Goal: Task Accomplishment & Management: Manage account settings

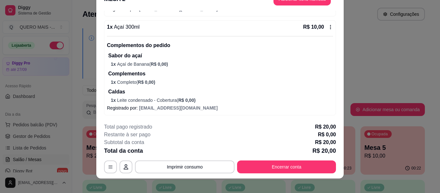
scroll to position [20, 0]
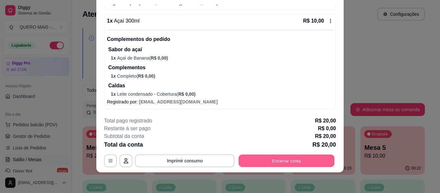
click at [260, 161] on button "Encerrar conta" at bounding box center [287, 161] width 96 height 13
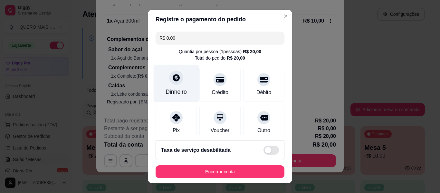
click at [173, 75] on icon at bounding box center [176, 78] width 8 height 8
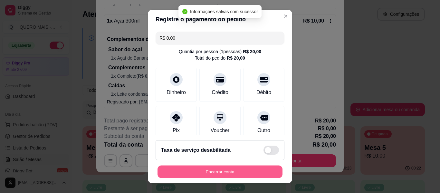
click at [211, 173] on button "Encerrar conta" at bounding box center [220, 172] width 125 height 13
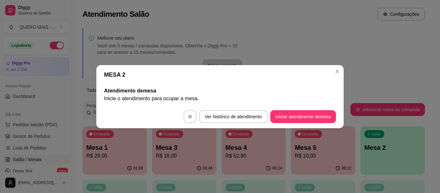
scroll to position [0, 0]
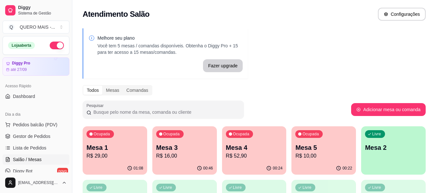
click at [371, 159] on div "Livre Mesa 2" at bounding box center [393, 146] width 64 height 41
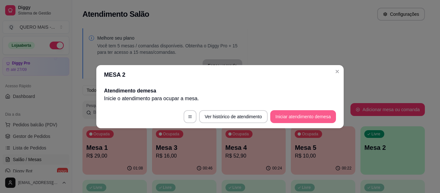
click at [303, 115] on button "Iniciar atendimento de mesa" at bounding box center [304, 116] width 66 height 13
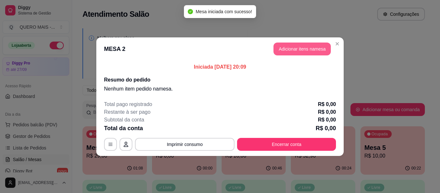
click at [290, 49] on button "Adicionar itens na mesa" at bounding box center [302, 49] width 57 height 13
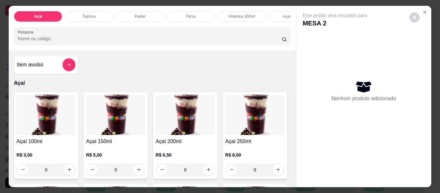
scroll to position [0, 132]
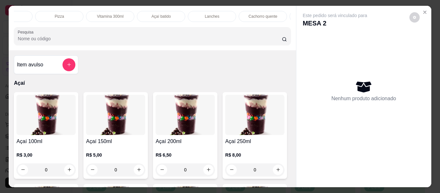
click at [205, 14] on p "Lanches" at bounding box center [212, 16] width 15 height 5
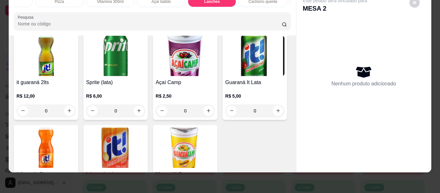
scroll to position [1421, 0]
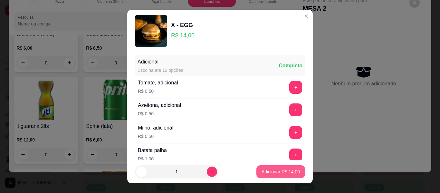
click at [269, 172] on p "Adicionar R$ 14,00" at bounding box center [281, 172] width 38 height 6
type input "1"
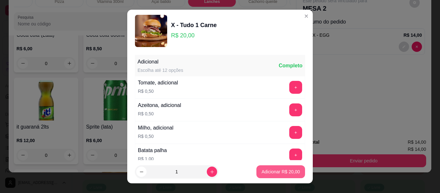
click at [265, 170] on p "Adicionar R$ 20,00" at bounding box center [281, 172] width 38 height 6
type input "1"
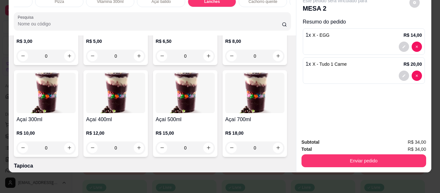
scroll to position [0, 0]
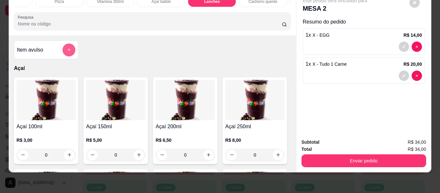
click at [72, 50] on button "add-separate-item" at bounding box center [69, 50] width 13 height 13
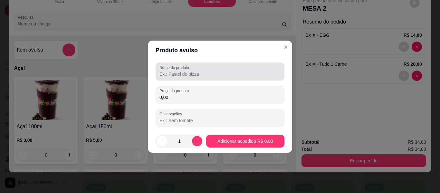
click at [207, 73] on input "Nome do produto" at bounding box center [220, 74] width 121 height 6
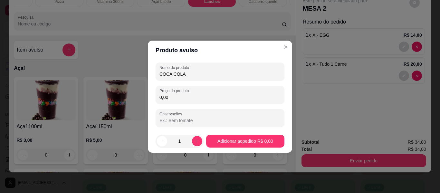
type input "COCA COLA"
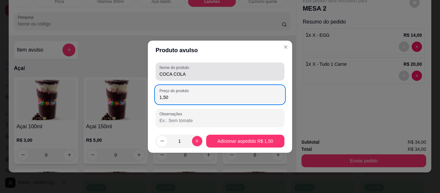
type input "15,00"
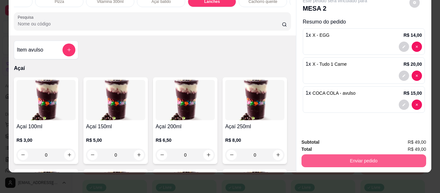
click at [343, 157] on button "Enviar pedido" at bounding box center [364, 160] width 125 height 13
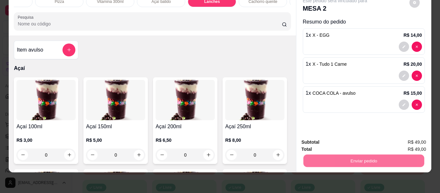
click at [331, 142] on button "Não registrar e enviar pedido" at bounding box center [342, 140] width 67 height 12
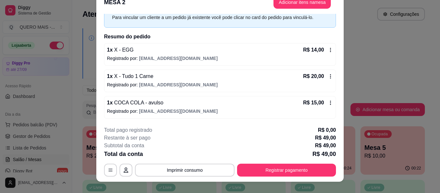
scroll to position [20, 0]
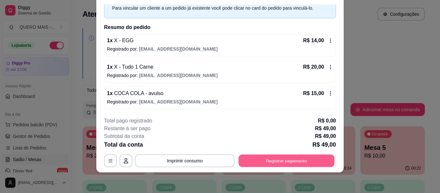
click at [296, 162] on button "Registrar pagamento" at bounding box center [287, 161] width 96 height 13
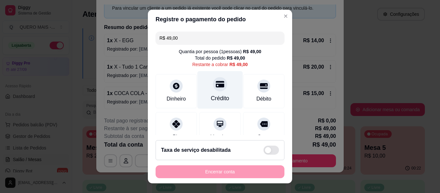
click at [218, 86] on div at bounding box center [220, 84] width 14 height 14
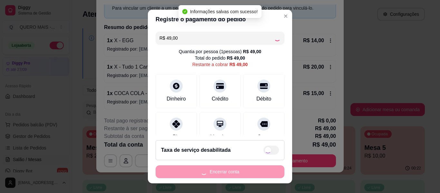
type input "R$ 0,00"
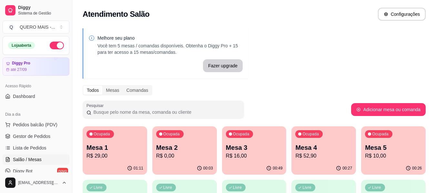
click at [116, 158] on p "R$ 29,00" at bounding box center [114, 156] width 57 height 8
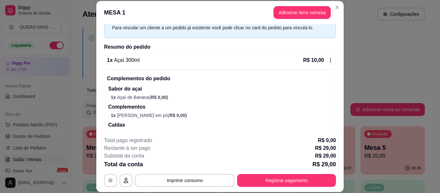
scroll to position [161, 0]
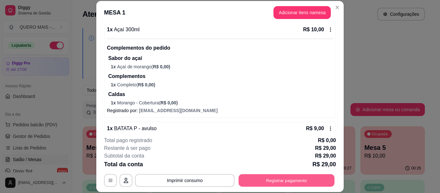
click at [253, 178] on button "Registrar pagamento" at bounding box center [287, 180] width 96 height 13
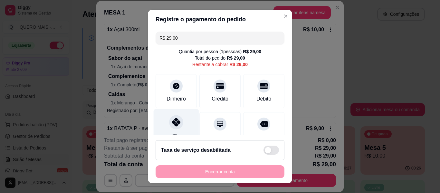
click at [170, 114] on div "Pix" at bounding box center [176, 128] width 45 height 38
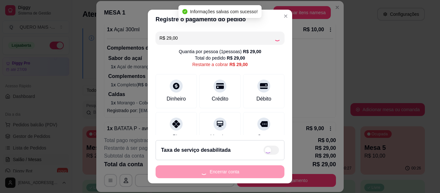
type input "R$ 0,00"
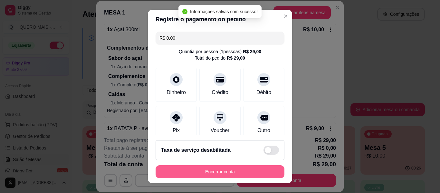
click at [200, 174] on button "Encerrar conta" at bounding box center [220, 171] width 129 height 13
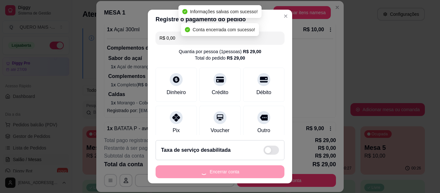
scroll to position [0, 0]
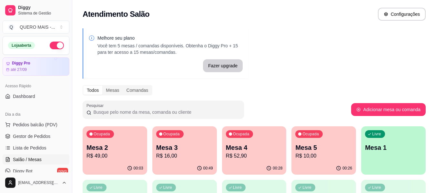
click at [177, 157] on p "R$ 16,00" at bounding box center [184, 156] width 57 height 8
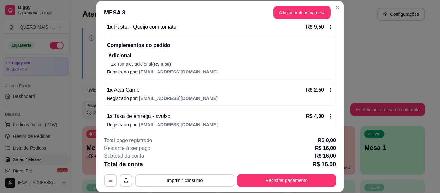
scroll to position [68, 0]
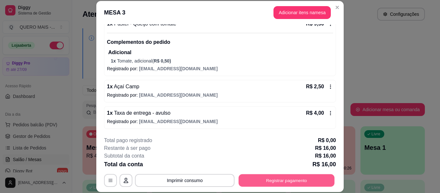
click at [271, 180] on button "Registrar pagamento" at bounding box center [287, 180] width 96 height 13
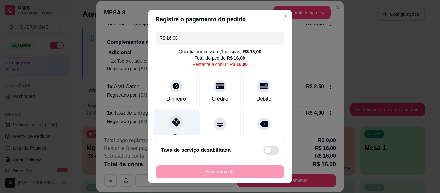
click at [169, 128] on div at bounding box center [176, 122] width 14 height 14
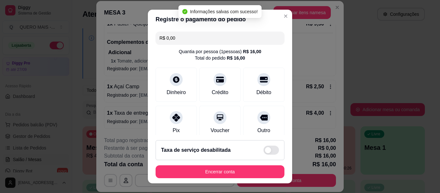
type input "R$ 0,00"
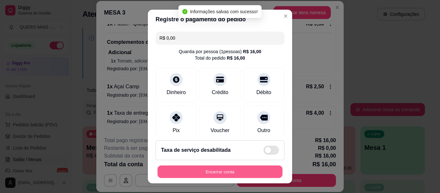
click at [187, 173] on button "Encerrar conta" at bounding box center [220, 172] width 125 height 13
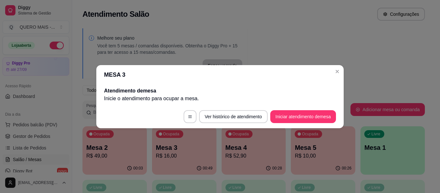
scroll to position [0, 0]
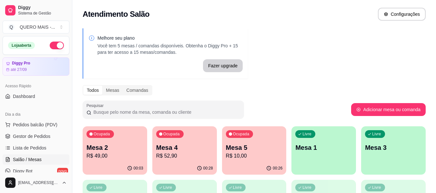
click at [239, 156] on p "R$ 10,00" at bounding box center [254, 156] width 57 height 8
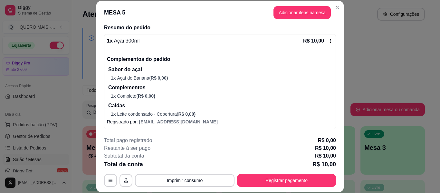
scroll to position [51, 0]
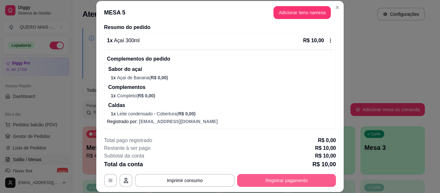
click at [255, 181] on button "Registrar pagamento" at bounding box center [286, 180] width 99 height 13
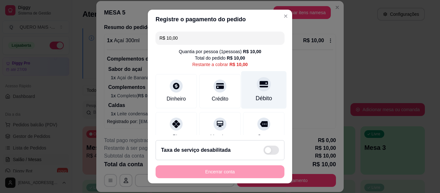
click at [264, 82] on div "Débito" at bounding box center [264, 90] width 45 height 38
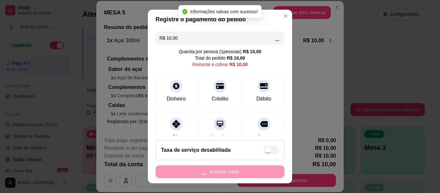
type input "R$ 0,00"
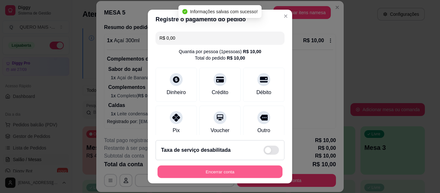
click at [213, 176] on button "Encerrar conta" at bounding box center [220, 172] width 125 height 13
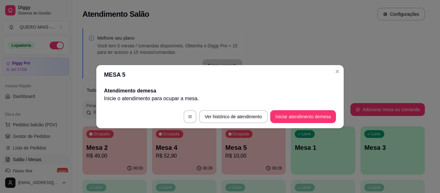
scroll to position [0, 0]
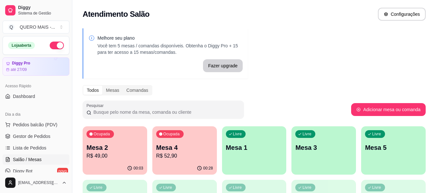
click at [174, 157] on p "R$ 52,90" at bounding box center [184, 156] width 57 height 8
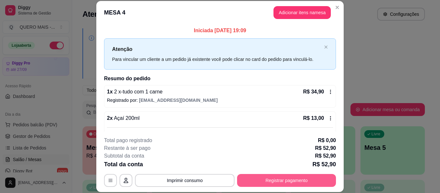
click at [279, 182] on button "Registrar pagamento" at bounding box center [286, 180] width 99 height 13
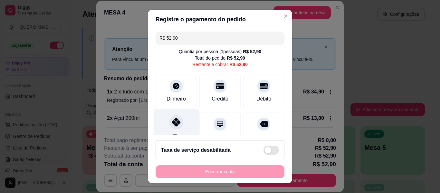
click at [176, 124] on icon at bounding box center [176, 122] width 8 height 8
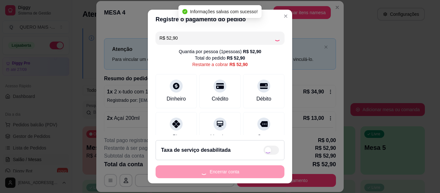
type input "R$ 0,00"
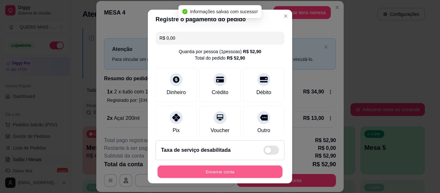
click at [202, 171] on button "Encerrar conta" at bounding box center [220, 172] width 125 height 13
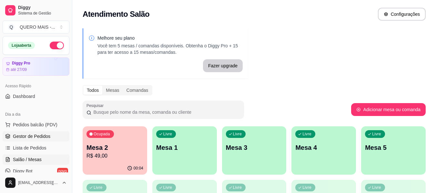
click at [29, 134] on span "Gestor de Pedidos" at bounding box center [31, 136] width 37 height 6
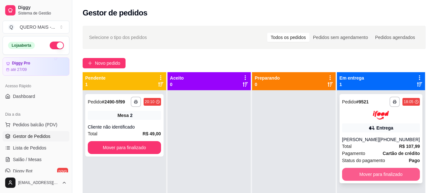
click at [354, 173] on button "Mover para finalizado" at bounding box center [381, 174] width 78 height 13
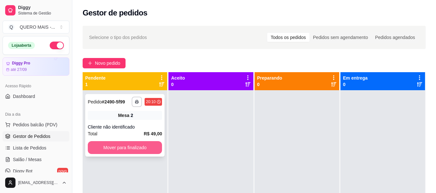
click at [136, 152] on button "Mover para finalizado" at bounding box center [125, 147] width 74 height 13
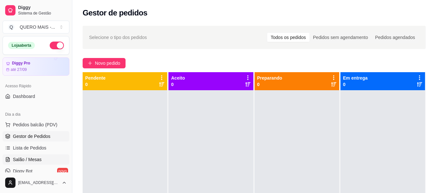
click at [32, 158] on span "Salão / Mesas" at bounding box center [27, 159] width 29 height 6
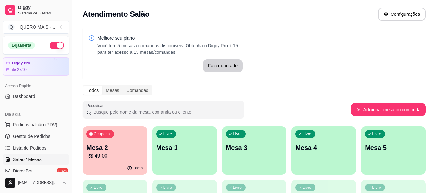
click at [186, 160] on div "Livre Mesa 1" at bounding box center [184, 146] width 64 height 41
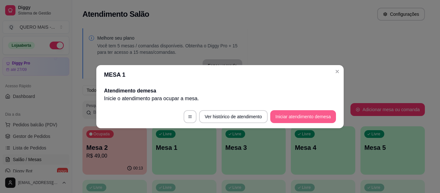
click at [284, 117] on button "Iniciar atendimento de mesa" at bounding box center [304, 116] width 66 height 13
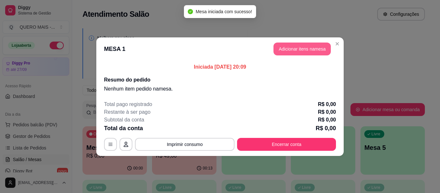
click at [301, 50] on button "Adicionar itens na mesa" at bounding box center [302, 49] width 57 height 13
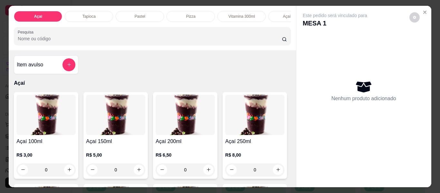
click at [206, 175] on div "0" at bounding box center [185, 169] width 59 height 13
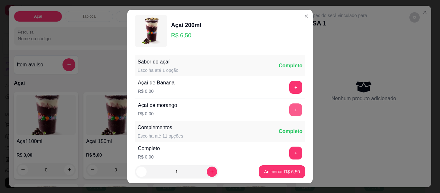
click at [290, 111] on button "+" at bounding box center [296, 110] width 13 height 13
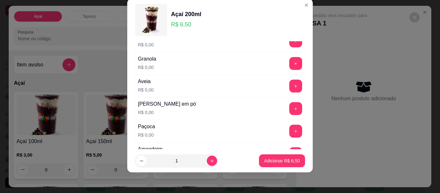
scroll to position [133, 0]
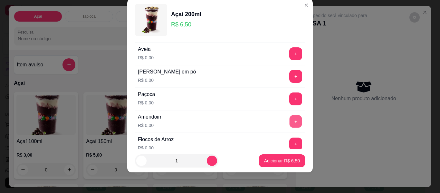
click at [290, 119] on button "+" at bounding box center [296, 121] width 13 height 13
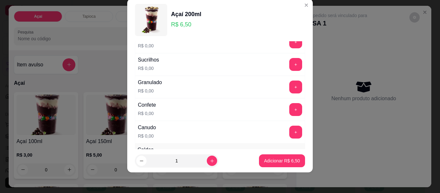
scroll to position [262, 0]
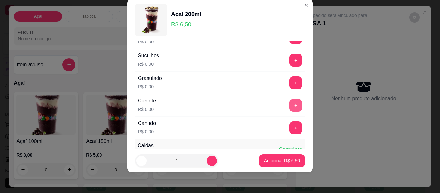
click at [290, 105] on button "+" at bounding box center [296, 105] width 13 height 13
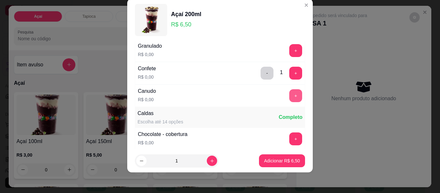
click at [290, 94] on button "+" at bounding box center [296, 95] width 13 height 13
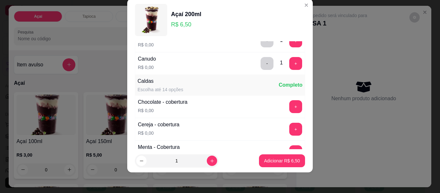
scroll to position [359, 0]
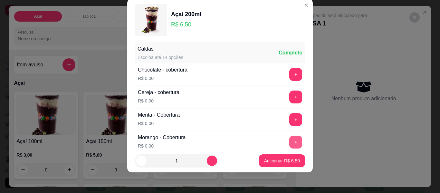
click at [290, 139] on button "+" at bounding box center [296, 142] width 13 height 13
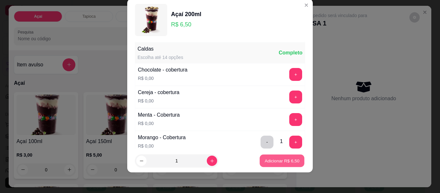
click at [278, 158] on p "Adicionar R$ 6,50" at bounding box center [282, 161] width 35 height 6
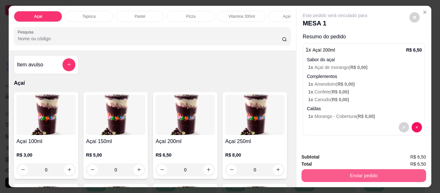
click at [357, 173] on button "Enviar pedido" at bounding box center [364, 175] width 125 height 13
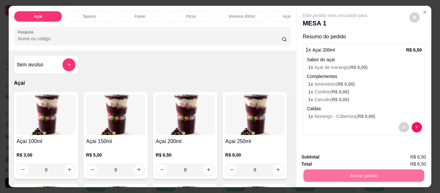
click at [326, 155] on button "Não registrar e enviar pedido" at bounding box center [342, 157] width 67 height 12
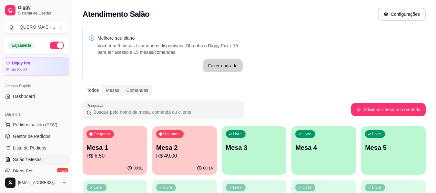
click at [117, 153] on p "R$ 6,50" at bounding box center [114, 156] width 57 height 8
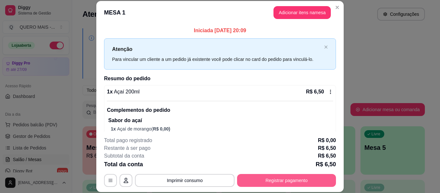
click at [274, 181] on button "Registrar pagamento" at bounding box center [286, 180] width 99 height 13
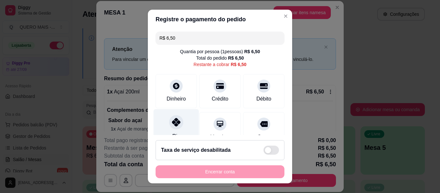
click at [174, 126] on icon at bounding box center [176, 122] width 8 height 8
type input "R$ 0,00"
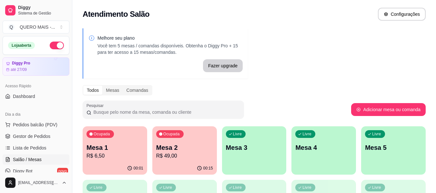
click at [181, 158] on p "R$ 49,00" at bounding box center [184, 156] width 57 height 8
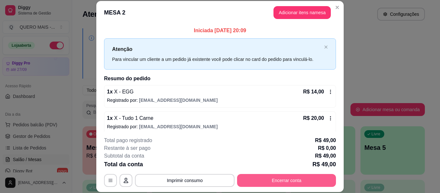
click at [265, 186] on button "Encerrar conta" at bounding box center [286, 180] width 99 height 13
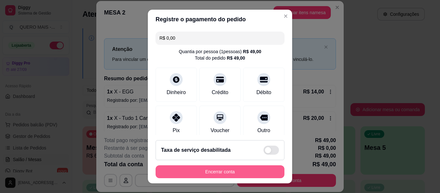
click at [235, 169] on button "Encerrar conta" at bounding box center [220, 171] width 129 height 13
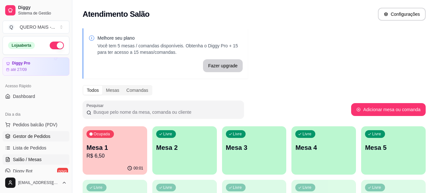
click at [30, 138] on span "Gestor de Pedidos" at bounding box center [31, 136] width 37 height 6
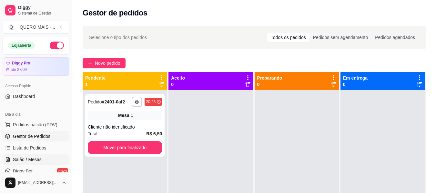
click at [32, 159] on span "Salão / Mesas" at bounding box center [27, 159] width 29 height 6
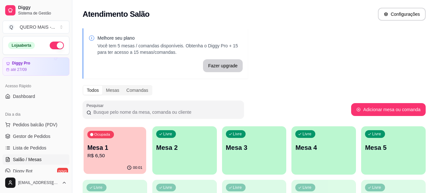
click at [122, 151] on p "Mesa 1" at bounding box center [114, 147] width 55 height 9
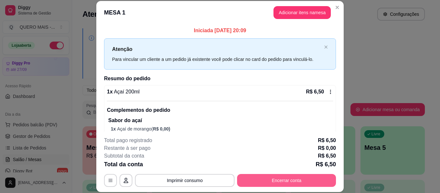
click at [259, 178] on button "Encerrar conta" at bounding box center [286, 180] width 99 height 13
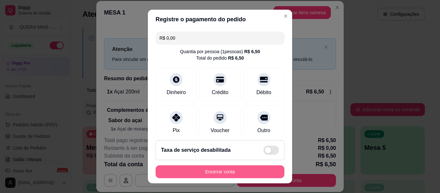
click at [211, 171] on button "Encerrar conta" at bounding box center [220, 171] width 129 height 13
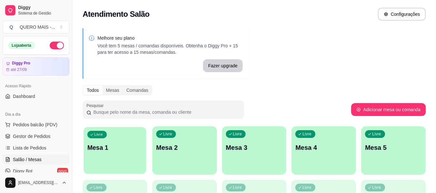
click at [113, 166] on div "Livre Mesa 1" at bounding box center [115, 146] width 63 height 39
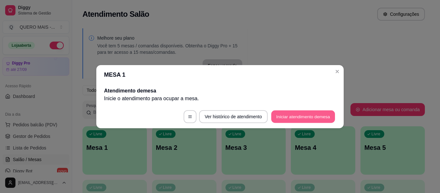
click at [300, 115] on button "Iniciar atendimento de mesa" at bounding box center [304, 116] width 64 height 13
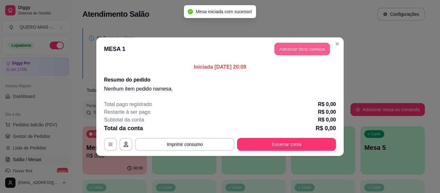
click at [305, 54] on button "Adicionar itens na mesa" at bounding box center [302, 49] width 55 height 13
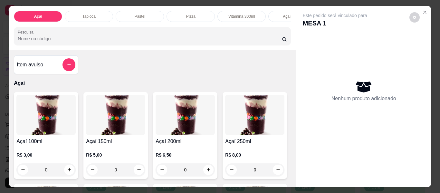
click at [140, 14] on p "Pastel" at bounding box center [140, 16] width 11 height 5
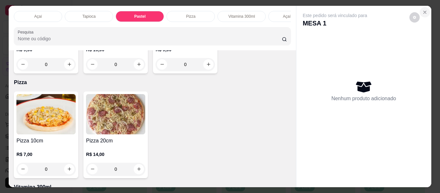
click at [423, 10] on icon "Close" at bounding box center [425, 12] width 5 height 5
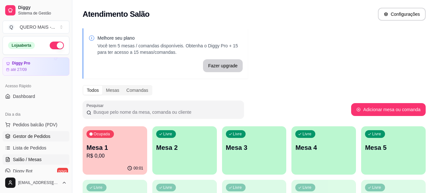
click at [25, 136] on span "Gestor de Pedidos" at bounding box center [31, 136] width 37 height 6
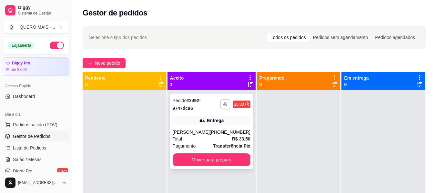
click at [209, 134] on div "[PERSON_NAME]" at bounding box center [191, 132] width 37 height 6
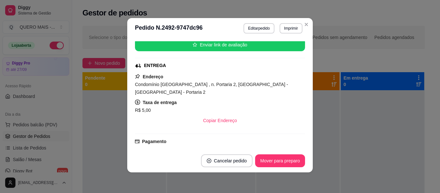
scroll to position [226, 0]
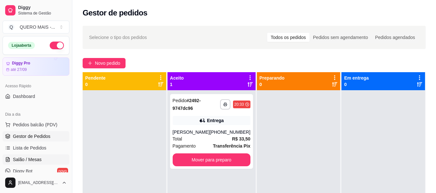
click at [19, 158] on span "Salão / Mesas" at bounding box center [27, 159] width 29 height 6
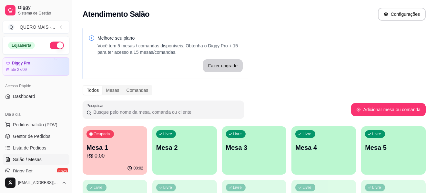
click at [122, 158] on p "R$ 0,00" at bounding box center [114, 156] width 57 height 8
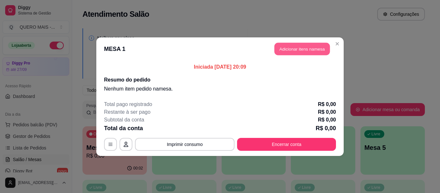
click at [298, 45] on button "Adicionar itens na mesa" at bounding box center [302, 49] width 55 height 13
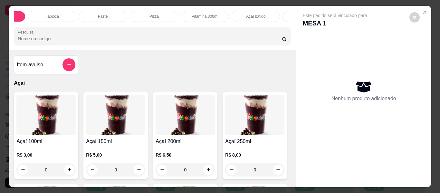
scroll to position [0, 95]
click at [229, 14] on div "Lanches" at bounding box center [248, 16] width 48 height 11
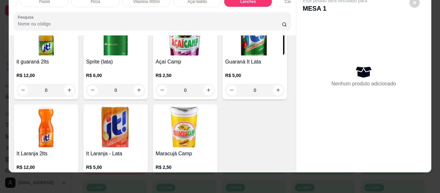
scroll to position [1550, 0]
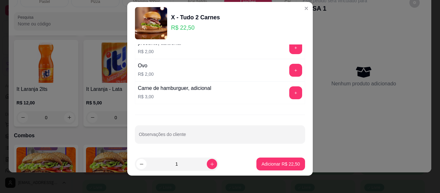
scroll to position [11, 0]
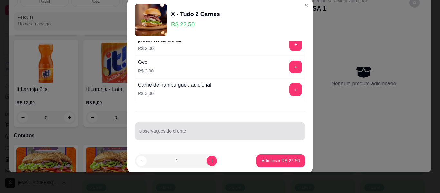
click at [203, 134] on input "Observações do cliente" at bounding box center [220, 134] width 163 height 6
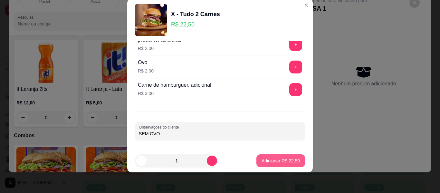
type input "SEM OVO"
click at [286, 157] on button "Adicionar R$ 22,50" at bounding box center [280, 161] width 47 height 13
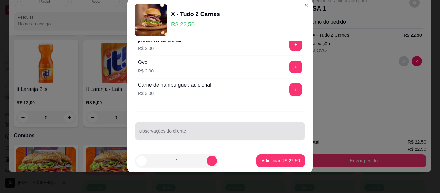
click at [199, 132] on input "Observações do cliente" at bounding box center [220, 134] width 163 height 6
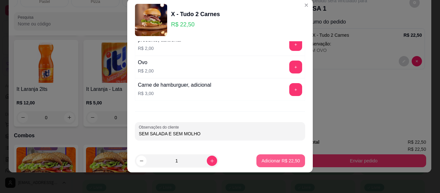
type input "SEM SALADA E SEM MOLHO"
click at [262, 161] on p "Adicionar R$ 22,50" at bounding box center [281, 161] width 38 height 6
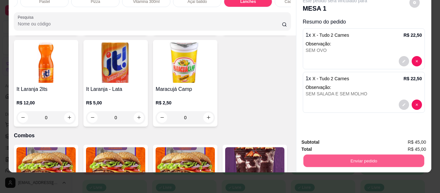
click at [353, 156] on button "Enviar pedido" at bounding box center [363, 161] width 121 height 13
click at [342, 142] on button "Não registrar e enviar pedido" at bounding box center [342, 140] width 65 height 12
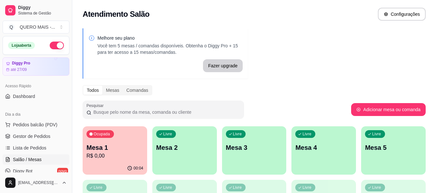
click at [182, 158] on div "Livre Mesa 2" at bounding box center [184, 146] width 64 height 41
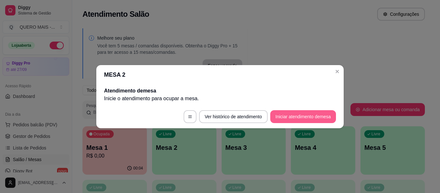
click at [292, 114] on button "Iniciar atendimento de mesa" at bounding box center [304, 116] width 66 height 13
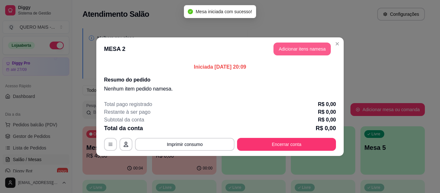
click at [285, 49] on button "Adicionar itens na mesa" at bounding box center [302, 49] width 57 height 13
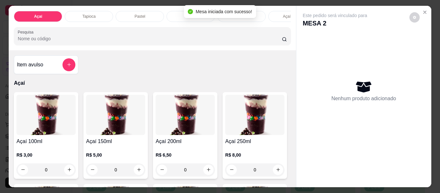
click at [132, 14] on div "Pastel" at bounding box center [140, 16] width 48 height 11
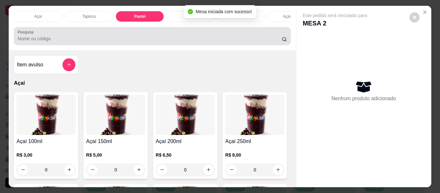
scroll to position [17, 0]
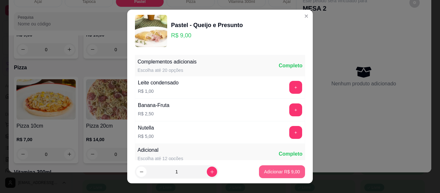
click at [266, 173] on p "Adicionar R$ 9,00" at bounding box center [282, 172] width 36 height 6
type input "1"
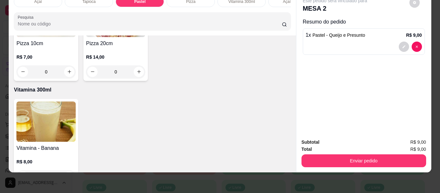
scroll to position [718, 0]
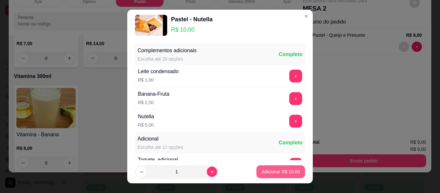
click at [262, 172] on p "Adicionar R$ 10,00" at bounding box center [281, 172] width 38 height 6
type input "1"
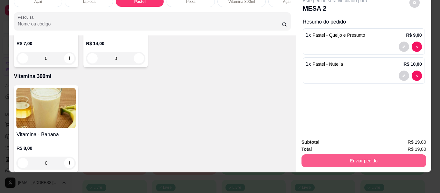
click at [308, 154] on button "Enviar pedido" at bounding box center [364, 160] width 125 height 13
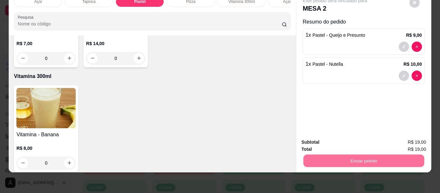
click at [316, 140] on button "Não registrar e enviar pedido" at bounding box center [342, 140] width 67 height 12
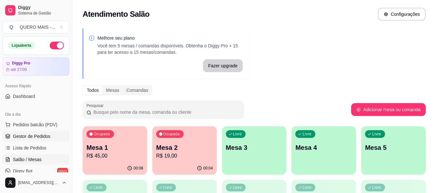
click at [25, 134] on span "Gestor de Pedidos" at bounding box center [31, 136] width 37 height 6
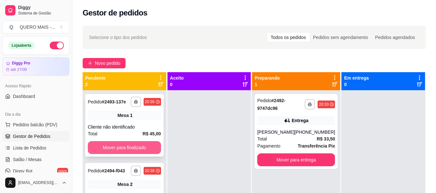
click at [152, 153] on button "Mover para finalizado" at bounding box center [124, 147] width 73 height 13
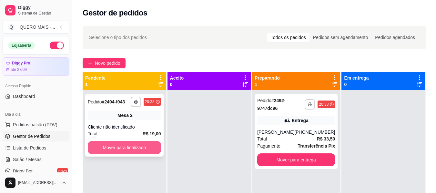
click at [152, 153] on button "Mover para finalizado" at bounding box center [124, 147] width 73 height 13
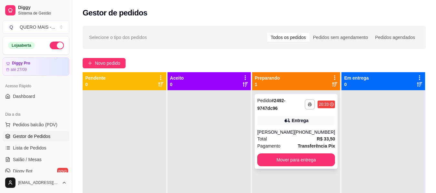
click at [282, 135] on div "[PERSON_NAME]" at bounding box center [275, 132] width 37 height 6
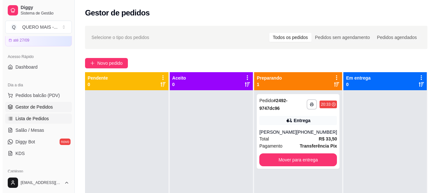
scroll to position [64, 0]
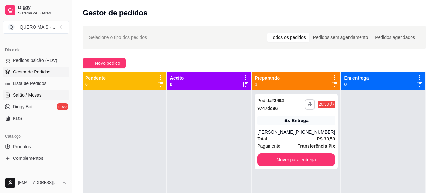
click at [25, 95] on span "Salão / Mesas" at bounding box center [27, 95] width 29 height 6
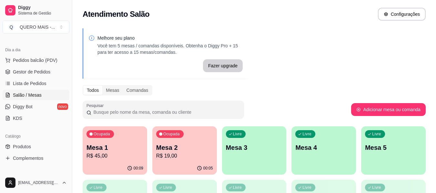
click at [229, 162] on div "Livre Mesa 3" at bounding box center [254, 146] width 64 height 41
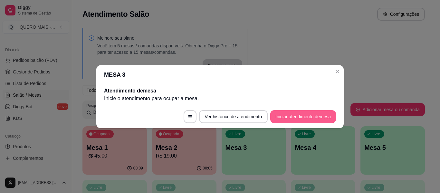
click at [286, 120] on button "Iniciar atendimento de mesa" at bounding box center [304, 116] width 66 height 13
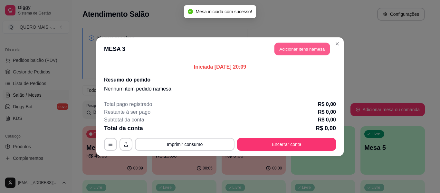
click at [312, 51] on button "Adicionar itens na mesa" at bounding box center [302, 49] width 55 height 13
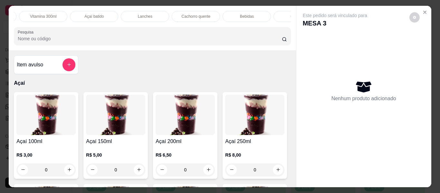
scroll to position [0, 281]
click at [261, 14] on p "Promoções" at bounding box center [267, 16] width 20 height 5
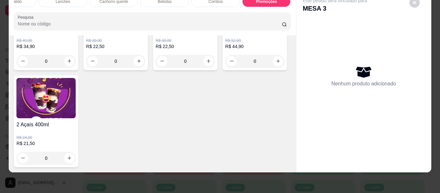
scroll to position [2435, 0]
click at [68, 64] on icon "increase-product-quantity" at bounding box center [69, 61] width 5 height 5
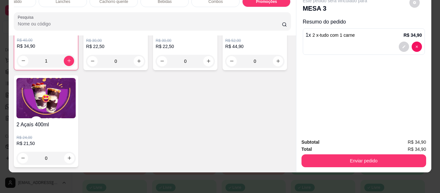
scroll to position [0, 0]
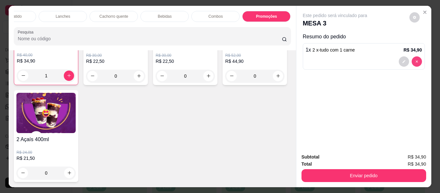
type input "0"
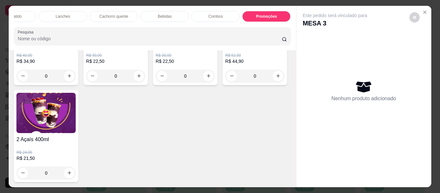
scroll to position [2241, 0]
click at [61, 14] on p "Lanches" at bounding box center [63, 16] width 15 height 5
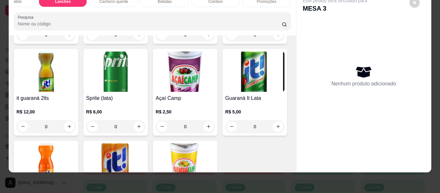
scroll to position [1486, 0]
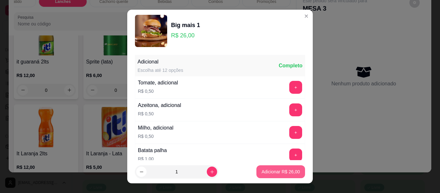
click at [268, 171] on p "Adicionar R$ 26,00" at bounding box center [281, 172] width 38 height 6
type input "1"
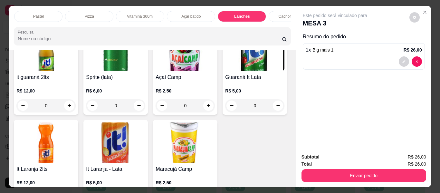
scroll to position [0, 56]
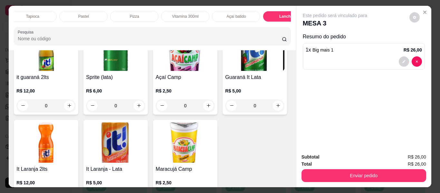
click at [40, 14] on div "Tapioca" at bounding box center [32, 16] width 48 height 11
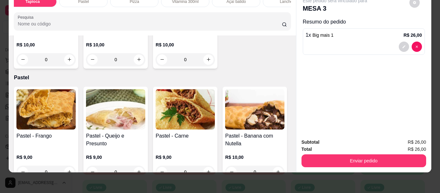
scroll to position [414, 0]
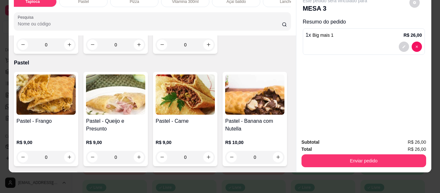
click at [145, 51] on div "0" at bounding box center [115, 44] width 59 height 13
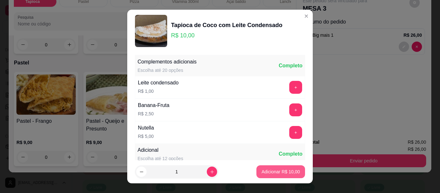
click at [273, 172] on p "Adicionar R$ 10,00" at bounding box center [281, 172] width 38 height 6
type input "1"
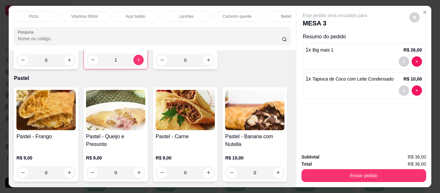
scroll to position [0, 158]
click at [143, 14] on div "Açaí batido" at bounding box center [135, 16] width 48 height 11
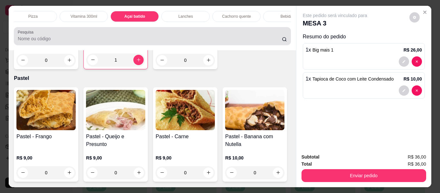
scroll to position [17, 0]
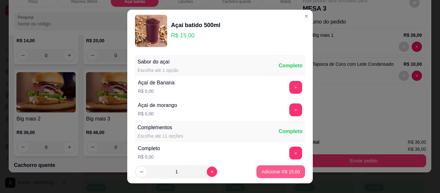
click at [273, 174] on p "Adicionar R$ 15,00" at bounding box center [281, 172] width 38 height 6
type input "1"
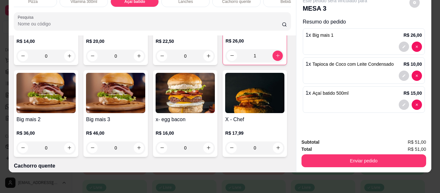
scroll to position [0, 0]
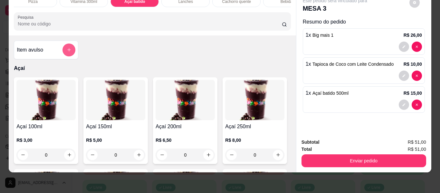
click at [67, 49] on icon "add-separate-item" at bounding box center [69, 49] width 5 height 5
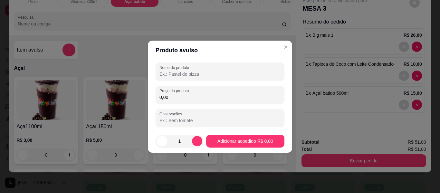
click at [213, 73] on input "Nome do produto" at bounding box center [220, 74] width 121 height 6
type input "taxa de entrega"
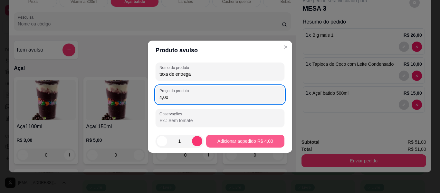
type input "4,00"
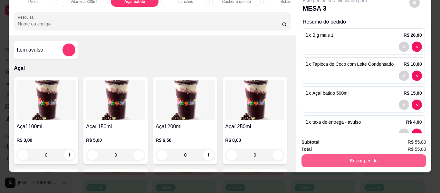
click at [307, 156] on button "Enviar pedido" at bounding box center [364, 160] width 125 height 13
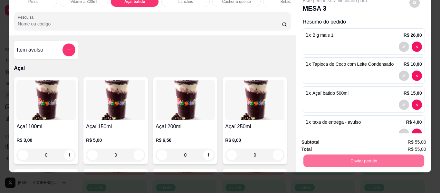
click at [311, 141] on button "Não registrar e enviar pedido" at bounding box center [342, 140] width 65 height 12
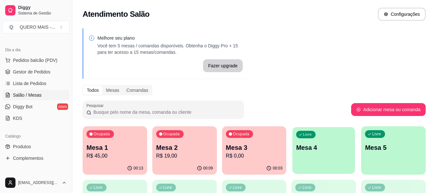
click at [340, 157] on div "Livre Mesa 4" at bounding box center [323, 146] width 63 height 39
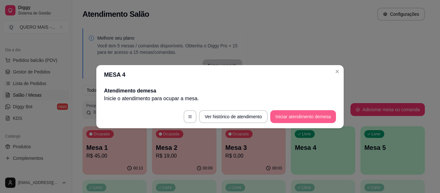
click at [306, 120] on button "Iniciar atendimento de mesa" at bounding box center [304, 116] width 66 height 13
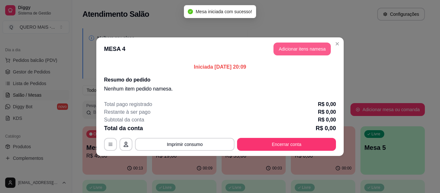
click at [282, 44] on button "Adicionar itens na mesa" at bounding box center [302, 49] width 57 height 13
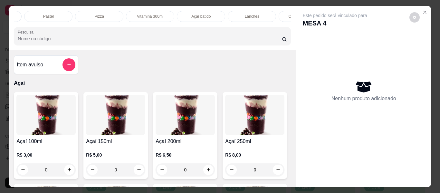
scroll to position [0, 110]
click at [218, 15] on div "Lanches" at bounding box center [234, 16] width 48 height 11
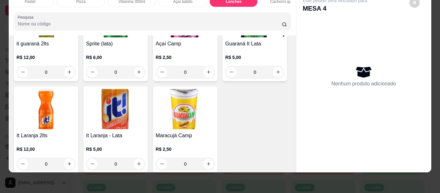
scroll to position [1550, 0]
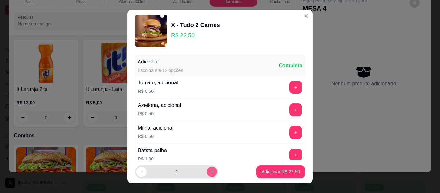
click at [210, 172] on icon "increase-product-quantity" at bounding box center [212, 172] width 5 height 5
type input "2"
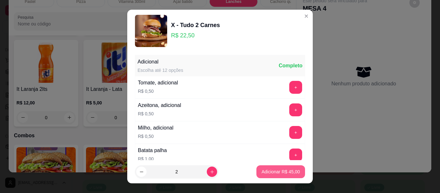
click at [276, 168] on button "Adicionar R$ 45,00" at bounding box center [281, 171] width 49 height 13
type input "2"
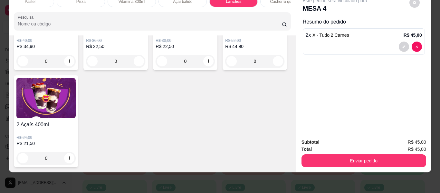
scroll to position [2066, 0]
type input "1"
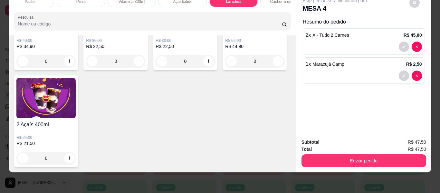
type input "1"
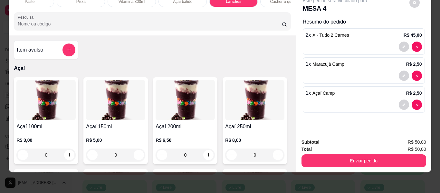
scroll to position [0, 0]
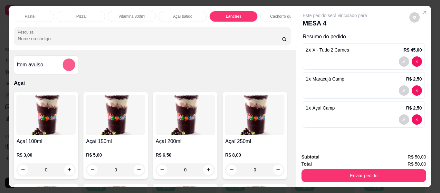
click at [66, 71] on button "add-separate-item" at bounding box center [69, 65] width 13 height 13
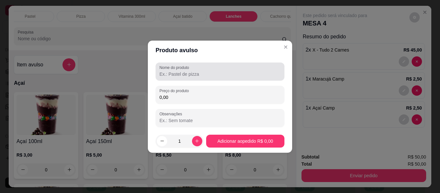
click at [166, 73] on input "Nome do produto" at bounding box center [220, 74] width 121 height 6
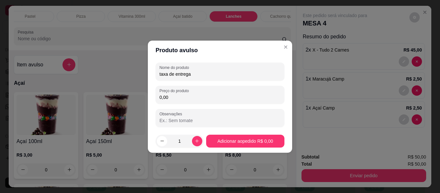
type input "taxa de entrega"
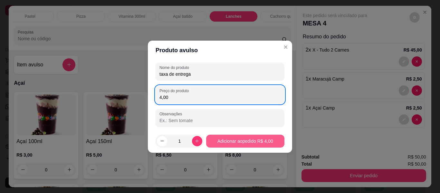
type input "4,00"
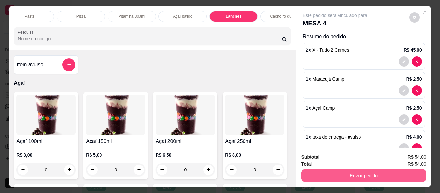
click at [335, 171] on button "Enviar pedido" at bounding box center [364, 175] width 125 height 13
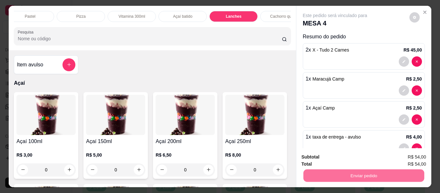
click at [323, 160] on button "Não registrar e enviar pedido" at bounding box center [342, 157] width 67 height 12
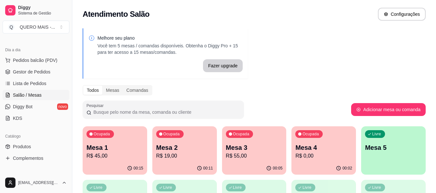
click at [252, 162] on div "Ocupada Mesa 3 R$ 55,00" at bounding box center [254, 144] width 64 height 36
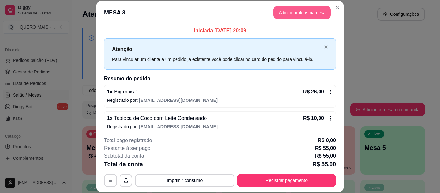
click at [299, 12] on button "Adicionar itens na mesa" at bounding box center [302, 12] width 57 height 13
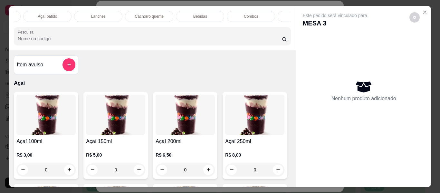
scroll to position [0, 247]
drag, startPoint x: 195, startPoint y: 16, endPoint x: 185, endPoint y: 53, distance: 37.8
click at [195, 16] on p "Bebidas" at bounding box center [199, 16] width 14 height 5
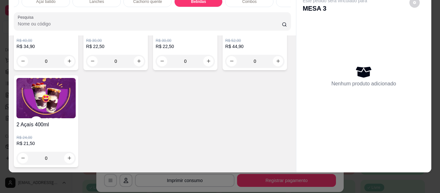
scroll to position [2003, 0]
type input "1"
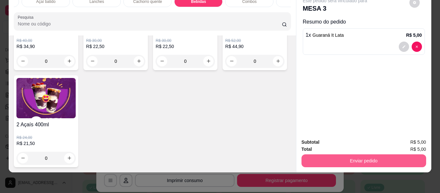
click at [335, 154] on button "Enviar pedido" at bounding box center [364, 160] width 125 height 13
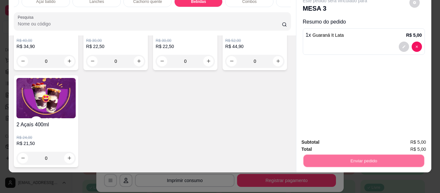
click at [336, 140] on button "Não registrar e enviar pedido" at bounding box center [342, 140] width 65 height 12
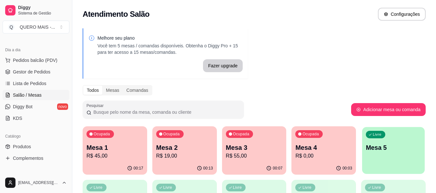
click at [394, 156] on div "Livre Mesa 5" at bounding box center [393, 146] width 63 height 39
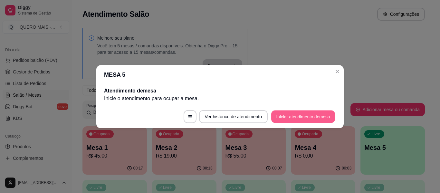
click at [302, 115] on button "Iniciar atendimento de mesa" at bounding box center [304, 116] width 64 height 13
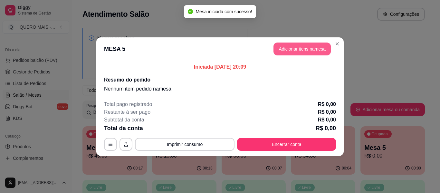
click at [292, 49] on button "Adicionar itens na mesa" at bounding box center [302, 49] width 57 height 13
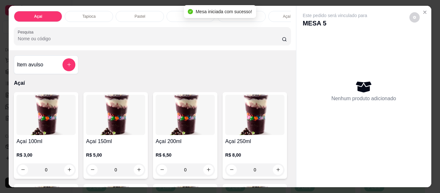
scroll to position [0, 281]
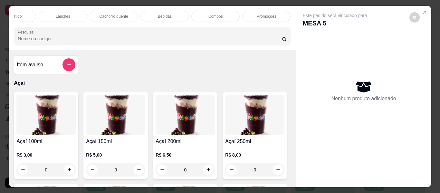
click at [262, 14] on p "Promoções" at bounding box center [267, 16] width 20 height 5
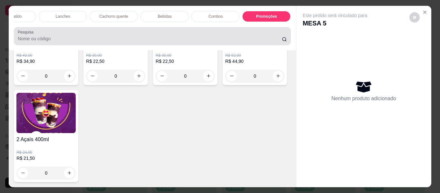
scroll to position [17, 0]
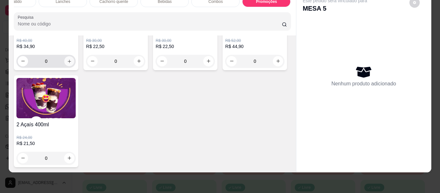
click at [68, 64] on icon "increase-product-quantity" at bounding box center [69, 61] width 5 height 5
type input "1"
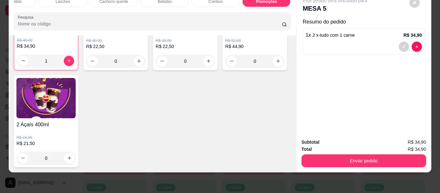
scroll to position [2413, 0]
click at [405, 42] on button "decrease-product-quantity" at bounding box center [404, 47] width 10 height 10
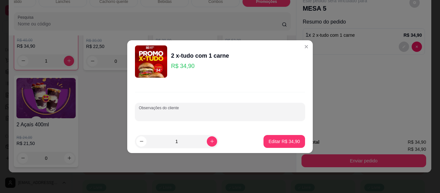
click at [186, 114] on input "Observações do cliente" at bounding box center [220, 114] width 163 height 6
type input "sem calabresa"
click at [272, 139] on p "Editar R$ 34,90" at bounding box center [284, 141] width 31 height 6
type input "0"
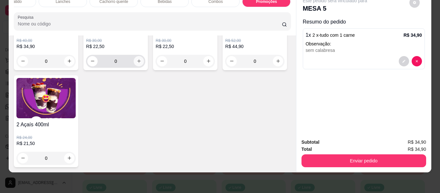
click at [138, 66] on button "increase-product-quantity" at bounding box center [139, 61] width 10 height 10
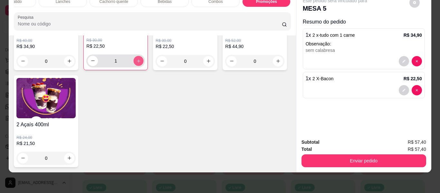
click at [138, 66] on button "increase-product-quantity" at bounding box center [139, 61] width 10 height 10
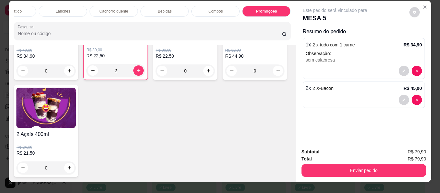
scroll to position [0, 0]
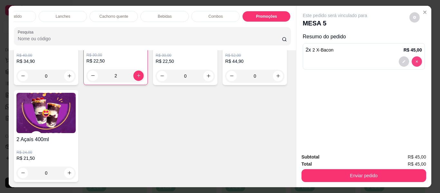
type input "0"
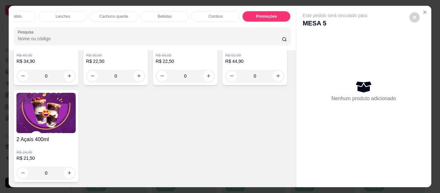
click at [103, 16] on p "Cachorro quente" at bounding box center [114, 16] width 29 height 5
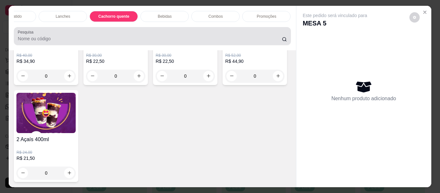
scroll to position [17, 0]
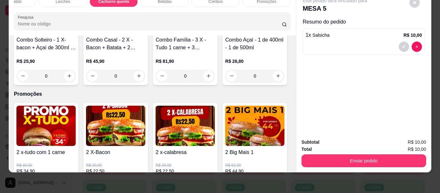
type input "2"
click at [399, 42] on button "decrease-product-quantity" at bounding box center [404, 47] width 10 height 10
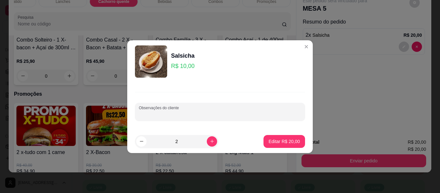
click at [177, 115] on input "Observações do cliente" at bounding box center [220, 114] width 163 height 6
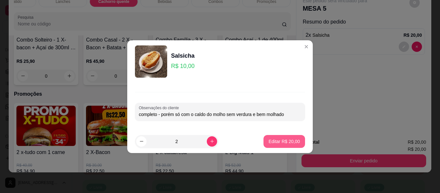
type input "completo - porém só com o caldo do molho sem verdura e bem molhado"
click at [269, 142] on p "Editar R$ 20,00" at bounding box center [284, 141] width 31 height 6
type input "0"
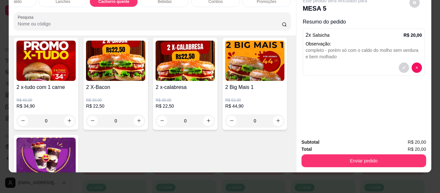
scroll to position [1834, 0]
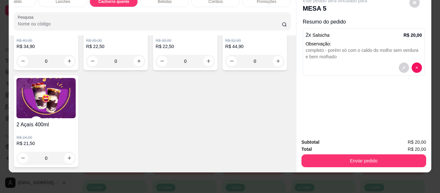
type input "1"
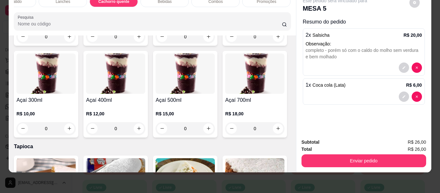
scroll to position [129, 0]
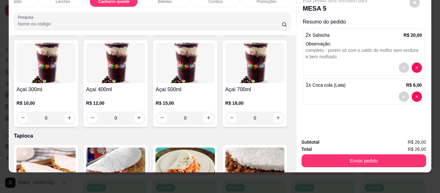
click at [145, 116] on div "0" at bounding box center [115, 118] width 59 height 13
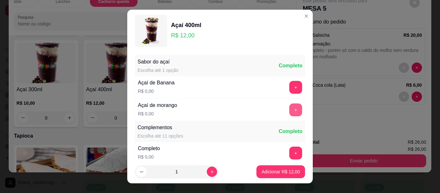
click at [290, 110] on button "+" at bounding box center [296, 110] width 13 height 13
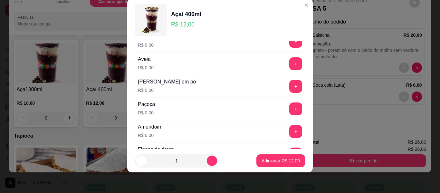
scroll to position [133, 0]
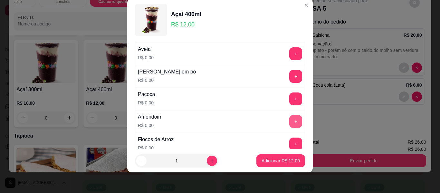
click at [290, 121] on button "+" at bounding box center [296, 121] width 13 height 13
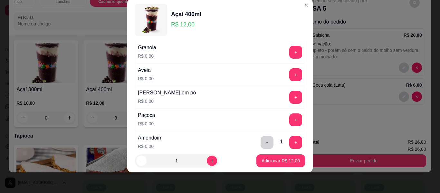
scroll to position [101, 0]
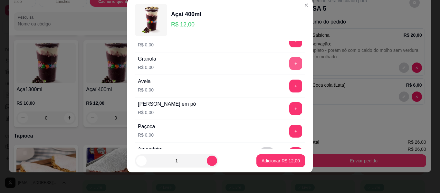
click at [290, 67] on button "+" at bounding box center [296, 63] width 13 height 13
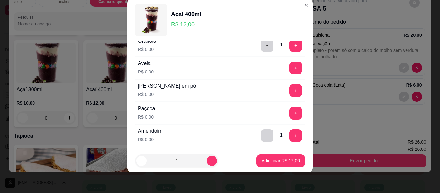
scroll to position [133, 0]
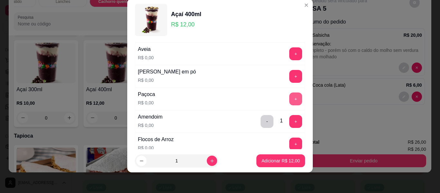
click at [290, 98] on button "+" at bounding box center [296, 99] width 13 height 13
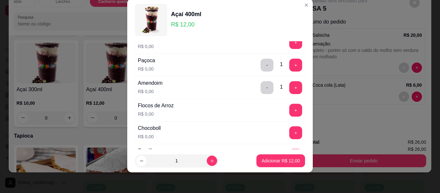
scroll to position [198, 0]
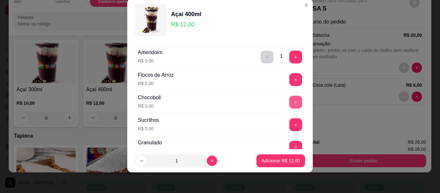
click at [290, 101] on button "+" at bounding box center [296, 102] width 13 height 13
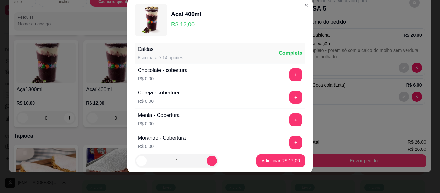
scroll to position [359, 0]
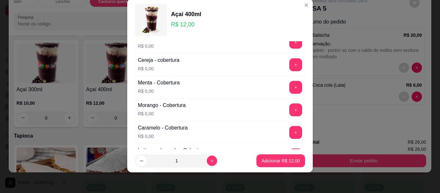
click at [290, 109] on button "+" at bounding box center [296, 110] width 13 height 13
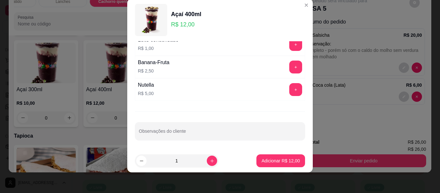
scroll to position [558, 0]
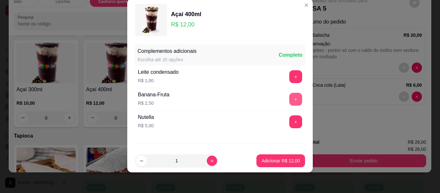
click at [290, 103] on button "+" at bounding box center [296, 99] width 13 height 13
click at [290, 121] on button "+" at bounding box center [296, 122] width 13 height 13
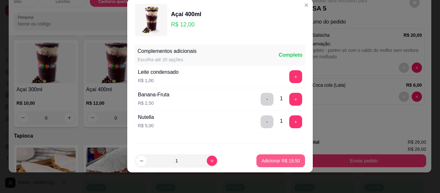
click at [270, 161] on p "Adicionar R$ 19,50" at bounding box center [281, 161] width 38 height 6
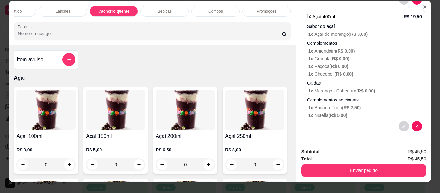
scroll to position [0, 0]
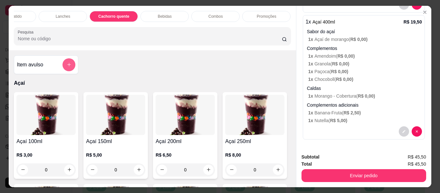
click at [67, 65] on icon "add-separate-item" at bounding box center [69, 64] width 5 height 5
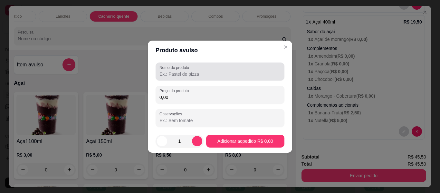
click at [182, 74] on input "Nome do produto" at bounding box center [220, 74] width 121 height 6
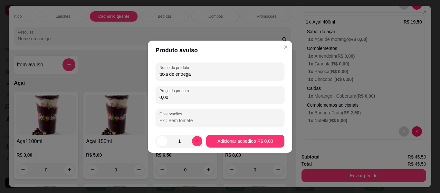
type input "taxa de entrega"
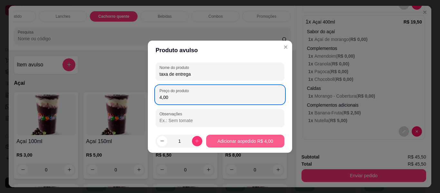
type input "4,00"
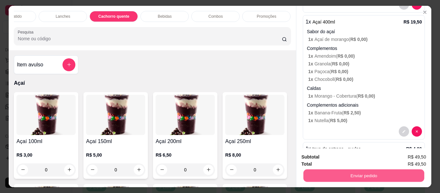
click at [341, 176] on button "Enviar pedido" at bounding box center [363, 176] width 121 height 13
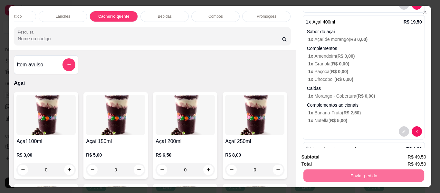
click at [335, 158] on button "Não registrar e enviar pedido" at bounding box center [342, 157] width 67 height 12
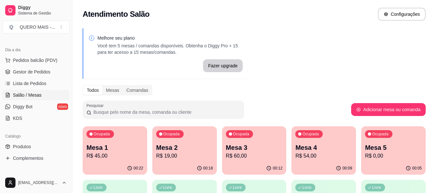
click at [106, 163] on div "00:22" at bounding box center [115, 168] width 64 height 13
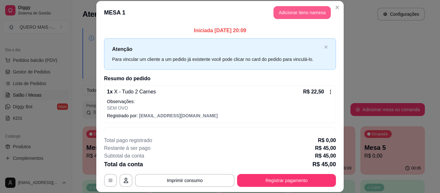
click at [297, 14] on button "Adicionar itens na mesa" at bounding box center [302, 12] width 57 height 13
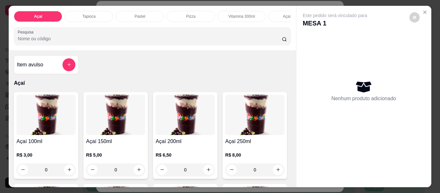
scroll to position [0, 281]
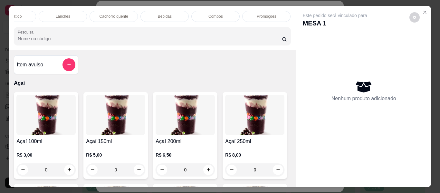
click at [169, 11] on div "Bebidas" at bounding box center [165, 16] width 48 height 11
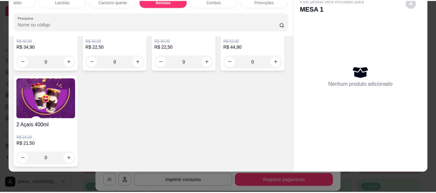
scroll to position [2003, 0]
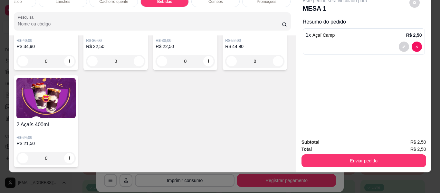
type input "2"
click at [410, 163] on div "Subtotal R$ 5,00 Total R$ 5,00 Enviar pedido" at bounding box center [364, 152] width 135 height 39
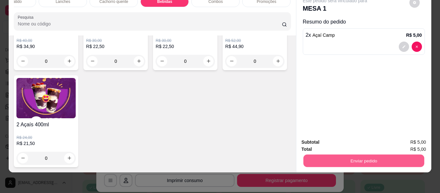
click at [396, 157] on button "Enviar pedido" at bounding box center [363, 161] width 121 height 13
click at [318, 140] on button "Não registrar e enviar pedido" at bounding box center [342, 140] width 67 height 12
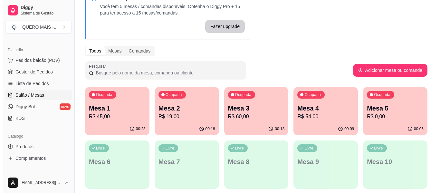
scroll to position [97, 0]
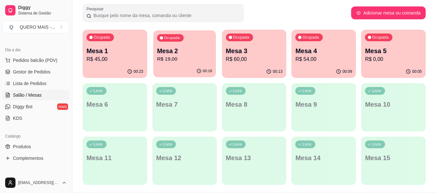
click at [185, 65] on div "00:18" at bounding box center [184, 71] width 63 height 12
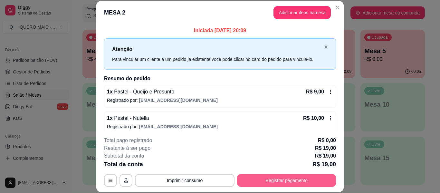
click at [307, 182] on button "Registrar pagamento" at bounding box center [286, 180] width 99 height 13
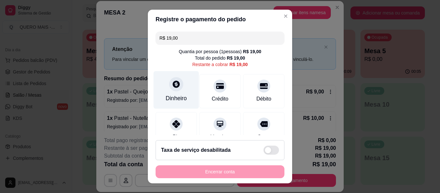
click at [174, 88] on icon at bounding box center [176, 84] width 8 height 8
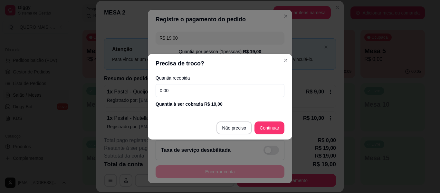
click at [174, 89] on input "0,00" at bounding box center [220, 90] width 129 height 13
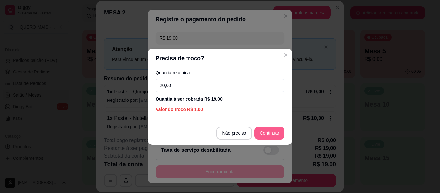
type input "20,00"
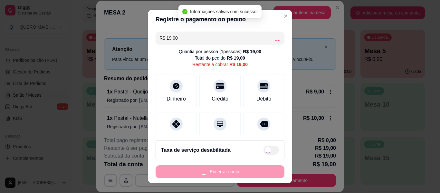
type input "R$ 0,00"
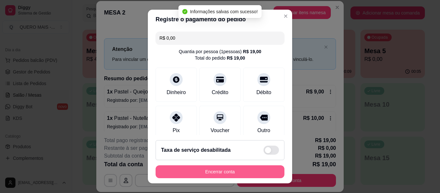
click at [218, 172] on button "Encerrar conta" at bounding box center [220, 171] width 129 height 13
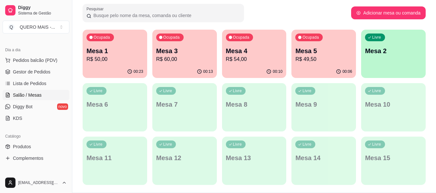
click at [374, 68] on div "Livre Mesa 2" at bounding box center [393, 50] width 64 height 41
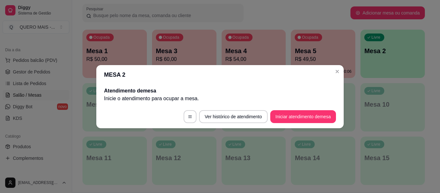
click at [322, 117] on button "Iniciar atendimento de mesa" at bounding box center [304, 116] width 66 height 13
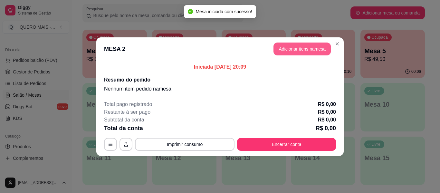
click at [290, 52] on button "Adicionar itens na mesa" at bounding box center [302, 49] width 57 height 13
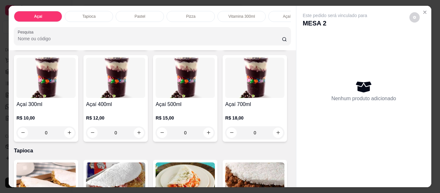
scroll to position [193, 0]
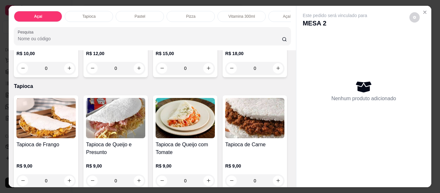
click at [156, 75] on div "0" at bounding box center [185, 68] width 59 height 13
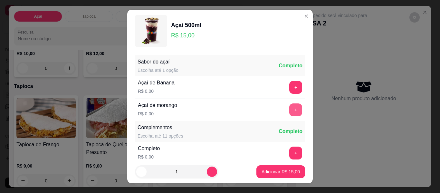
click at [290, 107] on button "+" at bounding box center [296, 110] width 13 height 13
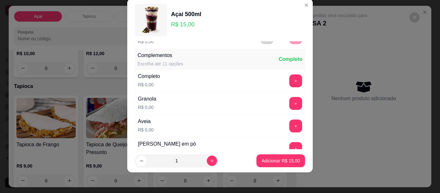
scroll to position [69, 0]
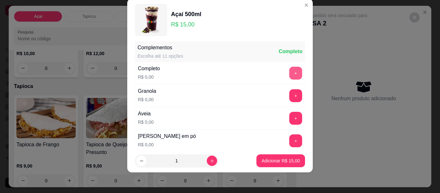
click at [290, 73] on button "+" at bounding box center [296, 73] width 13 height 13
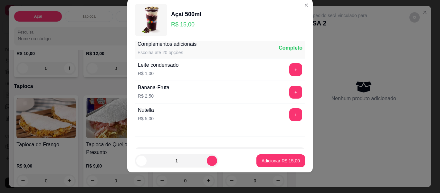
scroll to position [590, 0]
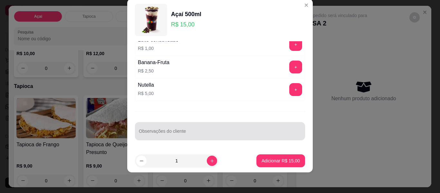
click at [211, 130] on div at bounding box center [220, 131] width 163 height 13
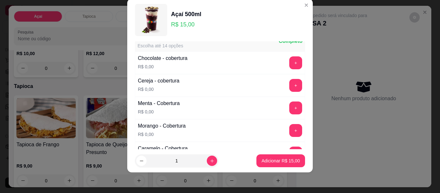
scroll to position [365, 0]
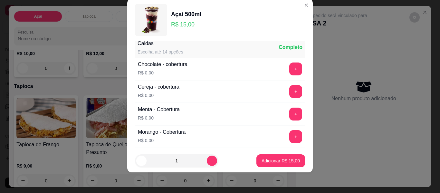
type input "sem aveia"
click at [290, 91] on button "+" at bounding box center [296, 91] width 13 height 13
click at [267, 162] on p "Adicionar R$ 15,00" at bounding box center [281, 161] width 38 height 6
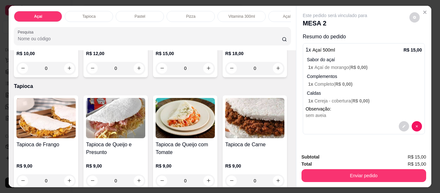
click at [156, 75] on div "0" at bounding box center [185, 68] width 59 height 13
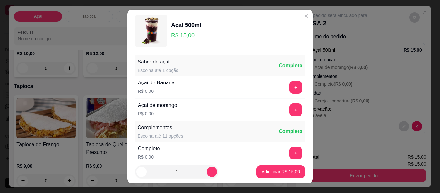
click at [291, 105] on div "+" at bounding box center [296, 110] width 18 height 13
click at [290, 110] on button "+" at bounding box center [296, 110] width 13 height 13
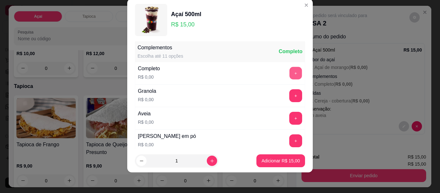
click at [290, 76] on button "+" at bounding box center [296, 73] width 13 height 13
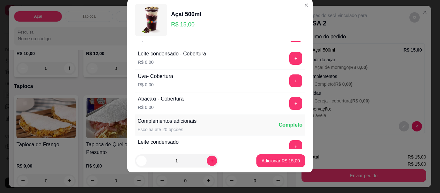
scroll to position [590, 0]
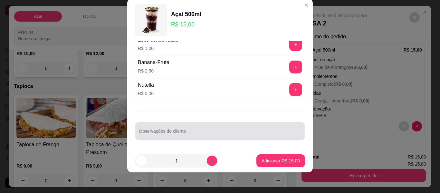
click at [170, 132] on div "Observações do cliente" at bounding box center [220, 131] width 170 height 18
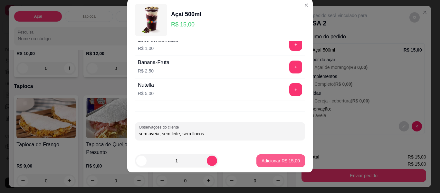
type input "sem aveia, sem leite, sem flocos"
click at [259, 167] on button "Adicionar R$ 15,00" at bounding box center [281, 160] width 49 height 13
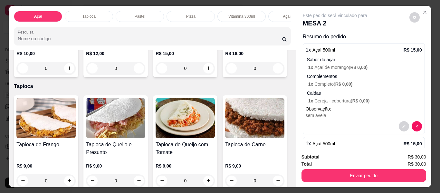
scroll to position [0, 0]
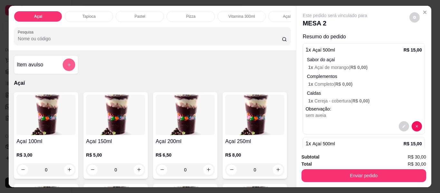
click at [72, 66] on button "add-separate-item" at bounding box center [69, 65] width 13 height 13
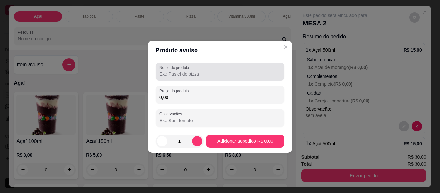
click at [184, 75] on input "Nome do produto" at bounding box center [220, 74] width 121 height 6
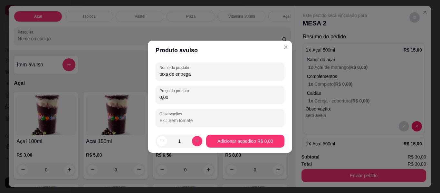
type input "taxa de entrega"
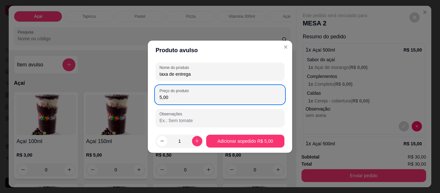
type input "5,00"
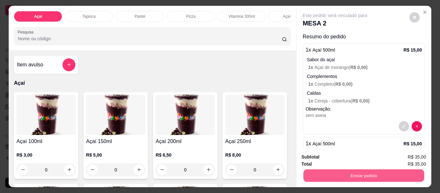
click at [317, 171] on button "Enviar pedido" at bounding box center [363, 176] width 121 height 13
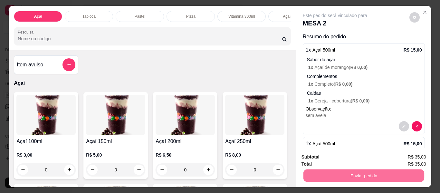
click at [327, 155] on button "Não registrar e enviar pedido" at bounding box center [342, 157] width 65 height 12
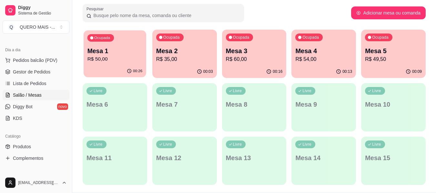
click at [106, 69] on div "00:26" at bounding box center [115, 71] width 63 height 12
click at [176, 63] on div "Ocupada Mesa 2 R$ 35,00" at bounding box center [184, 47] width 63 height 35
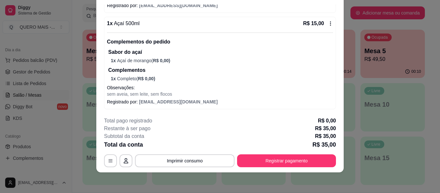
scroll to position [190, 0]
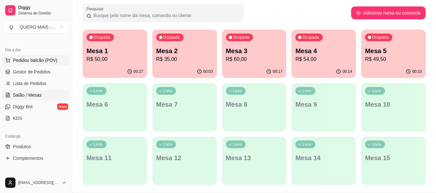
click at [36, 60] on span "Pedidos balcão (PDV)" at bounding box center [35, 60] width 44 height 6
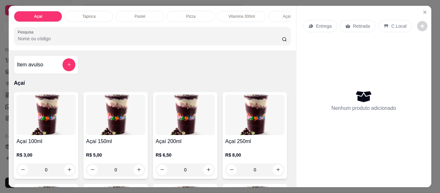
scroll to position [0, 281]
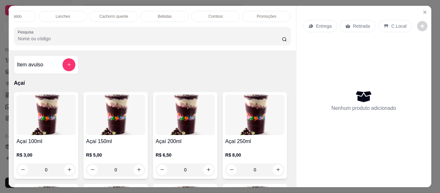
click at [248, 14] on div "Promoções" at bounding box center [266, 16] width 48 height 11
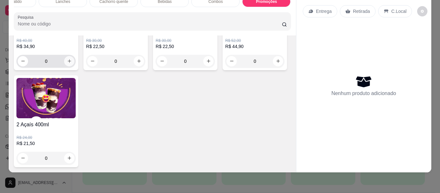
click at [67, 64] on icon "increase-product-quantity" at bounding box center [69, 61] width 5 height 5
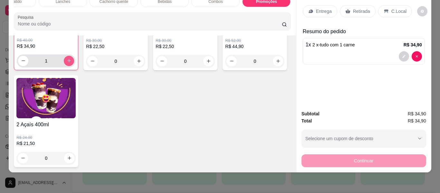
type input "1"
click at [137, 64] on icon "increase-product-quantity" at bounding box center [139, 61] width 5 height 5
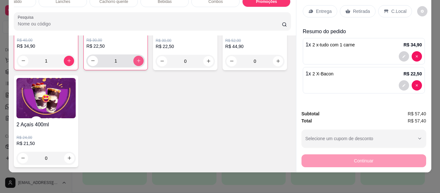
click at [136, 63] on icon "increase-product-quantity" at bounding box center [138, 60] width 5 height 5
type input "2"
type input "1"
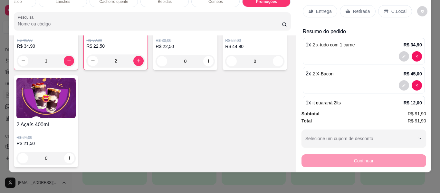
type input "1"
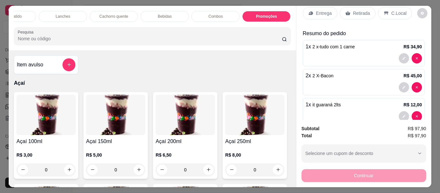
scroll to position [0, 0]
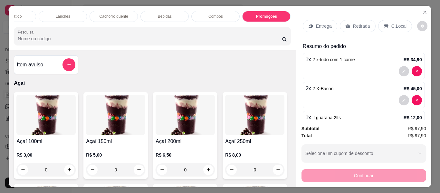
click at [320, 23] on p "Entrega" at bounding box center [324, 26] width 16 height 6
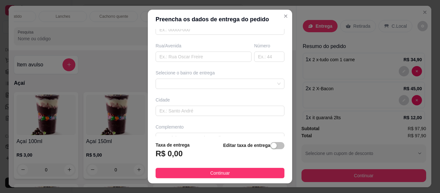
scroll to position [110, 0]
click at [271, 148] on div "button" at bounding box center [274, 146] width 6 height 6
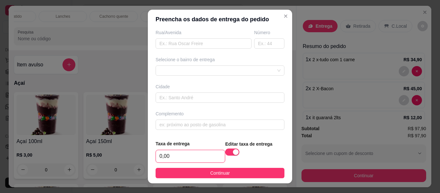
click at [183, 157] on input "0,00" at bounding box center [190, 156] width 69 height 12
type input "5,00"
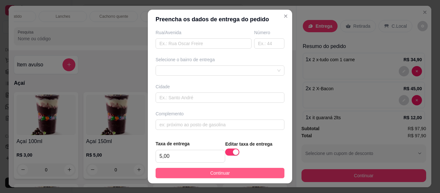
click at [194, 173] on button "Continuar" at bounding box center [220, 173] width 129 height 10
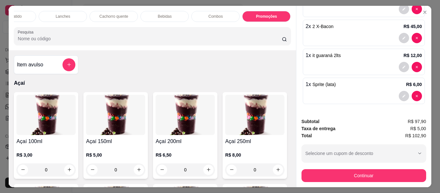
scroll to position [17, 0]
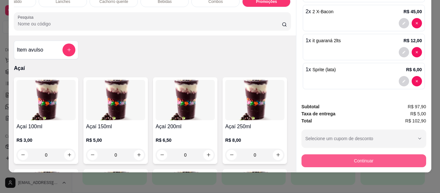
click at [358, 155] on button "Continuar" at bounding box center [364, 160] width 125 height 13
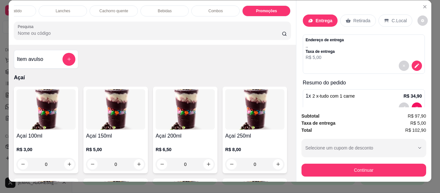
scroll to position [0, 0]
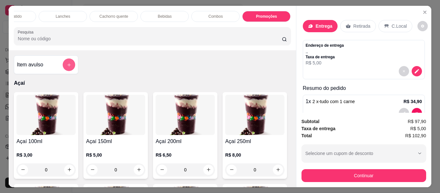
click at [68, 67] on icon "add-separate-item" at bounding box center [69, 65] width 5 height 5
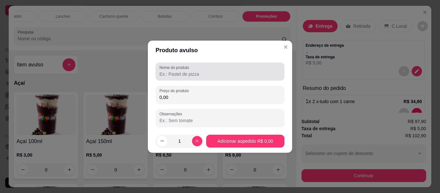
click at [187, 74] on input "Nome do produto" at bounding box center [220, 74] width 121 height 6
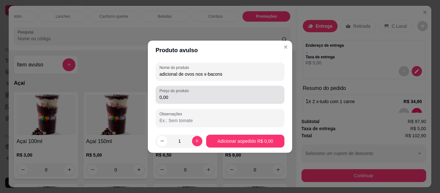
type input "adicional de ovos nos x-bacons"
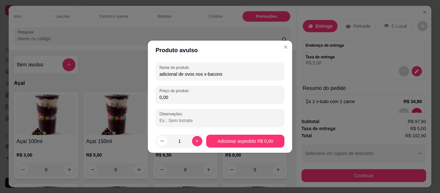
click at [188, 98] on input "0,00" at bounding box center [220, 97] width 121 height 6
click at [186, 100] on input "0,00" at bounding box center [220, 97] width 121 height 6
type input "8,00"
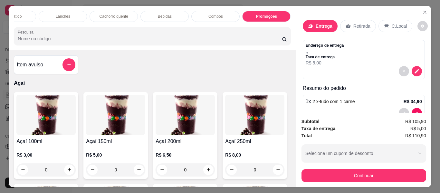
scroll to position [133, 0]
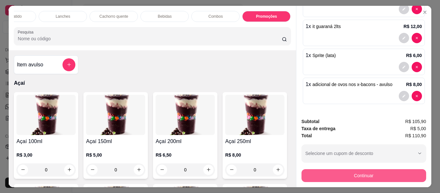
click at [360, 174] on button "Continuar" at bounding box center [364, 175] width 125 height 13
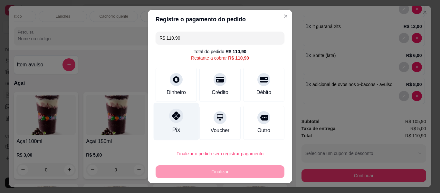
click at [171, 121] on div at bounding box center [176, 116] width 14 height 14
type input "R$ 0,00"
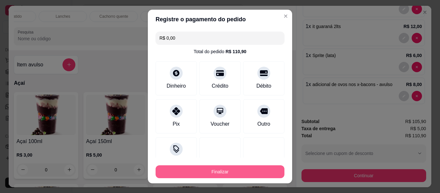
click at [201, 171] on button "Finalizar" at bounding box center [220, 171] width 129 height 13
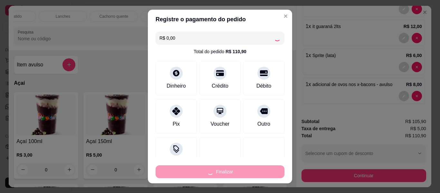
type input "0"
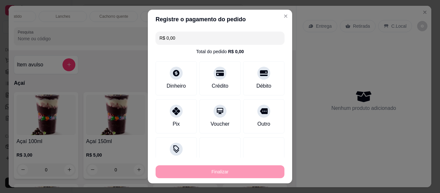
type input "-R$ 110,90"
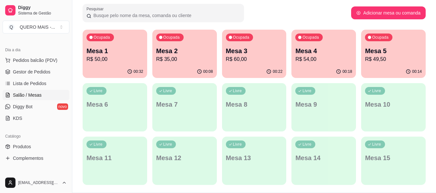
click at [115, 63] on p "R$ 50,00" at bounding box center [114, 59] width 57 height 8
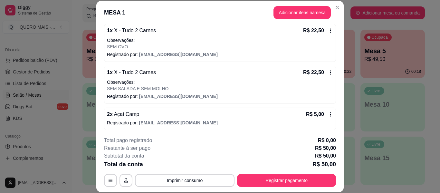
scroll to position [63, 0]
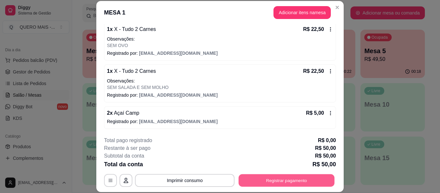
click at [249, 180] on button "Registrar pagamento" at bounding box center [287, 180] width 96 height 13
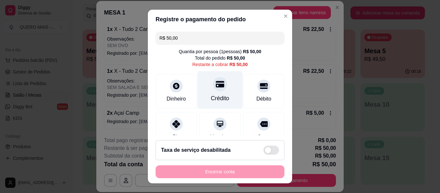
click at [216, 94] on div "Crédito" at bounding box center [220, 90] width 45 height 38
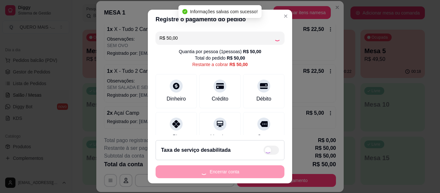
type input "R$ 0,00"
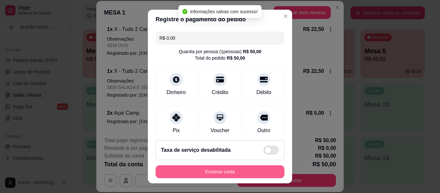
click at [221, 172] on button "Encerrar conta" at bounding box center [220, 171] width 129 height 13
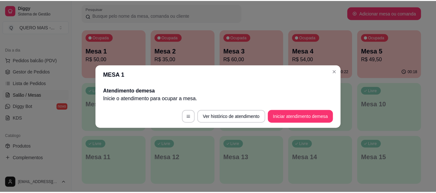
scroll to position [0, 0]
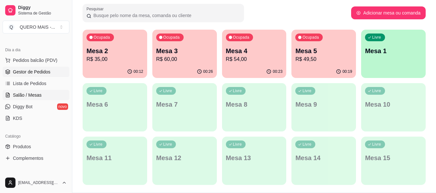
click at [50, 73] on link "Gestor de Pedidos" at bounding box center [36, 72] width 67 height 10
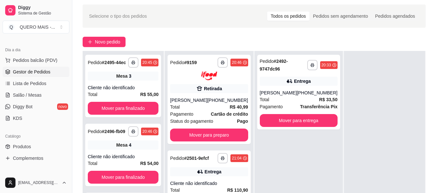
scroll to position [32, 0]
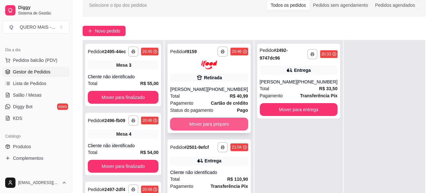
click at [189, 124] on button "Mover para preparo" at bounding box center [209, 124] width 78 height 13
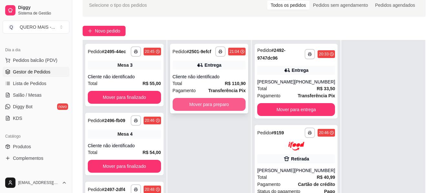
click at [206, 104] on button "Mover para preparo" at bounding box center [209, 104] width 73 height 13
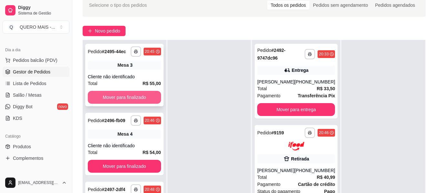
click at [137, 100] on button "Mover para finalizado" at bounding box center [124, 97] width 73 height 13
click at [132, 103] on button "Mover para finalizado" at bounding box center [124, 97] width 73 height 13
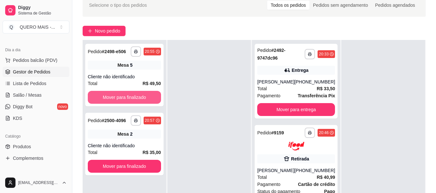
click at [132, 103] on button "Mover para finalizado" at bounding box center [124, 97] width 73 height 13
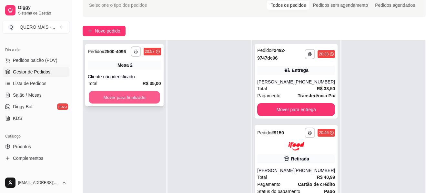
click at [132, 102] on button "Mover para finalizado" at bounding box center [124, 97] width 71 height 13
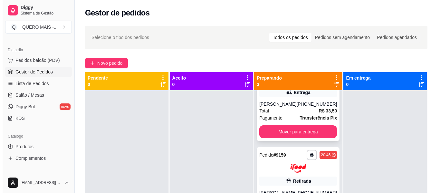
scroll to position [0, 0]
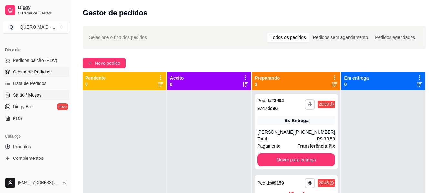
click at [24, 96] on span "Salão / Mesas" at bounding box center [27, 95] width 29 height 6
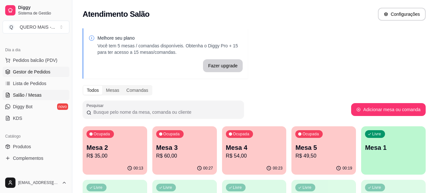
click at [33, 71] on span "Gestor de Pedidos" at bounding box center [31, 72] width 37 height 6
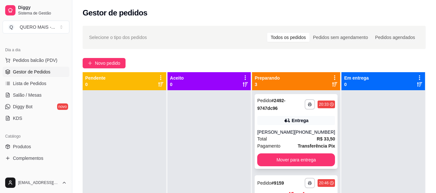
click at [254, 134] on div "**********" at bounding box center [295, 131] width 83 height 75
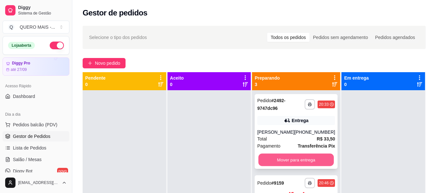
click at [273, 157] on button "Mover para entrega" at bounding box center [295, 160] width 75 height 13
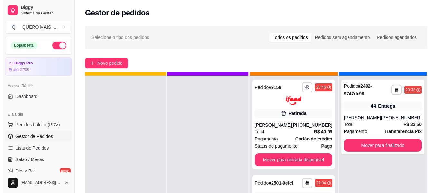
scroll to position [18, 0]
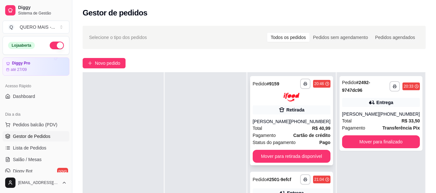
click at [280, 121] on div "[PERSON_NAME]" at bounding box center [270, 121] width 37 height 6
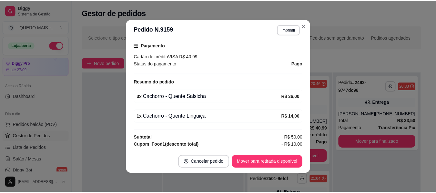
scroll to position [161, 0]
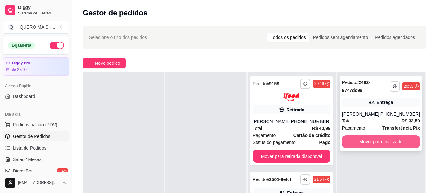
click at [360, 145] on button "Mover para finalizado" at bounding box center [381, 141] width 78 height 13
click at [309, 158] on button "Mover para retirada disponível" at bounding box center [291, 156] width 78 height 13
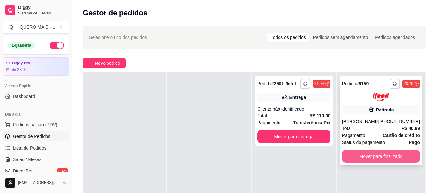
click at [371, 157] on button "Mover para finalizado" at bounding box center [381, 156] width 78 height 13
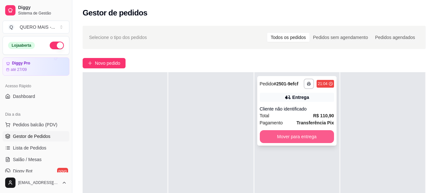
click at [284, 138] on button "Mover para entrega" at bounding box center [297, 136] width 74 height 13
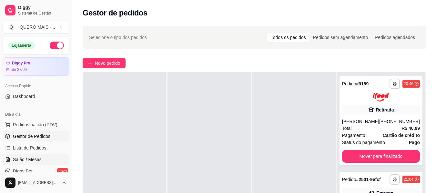
click at [27, 157] on span "Salão / Mesas" at bounding box center [27, 159] width 29 height 6
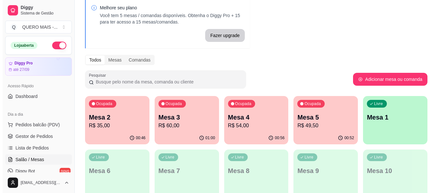
scroll to position [64, 0]
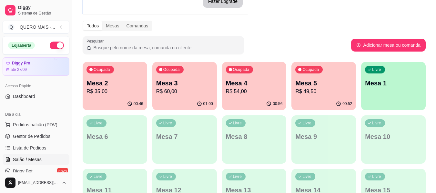
click at [397, 94] on div "Livre Mesa 1" at bounding box center [393, 82] width 64 height 41
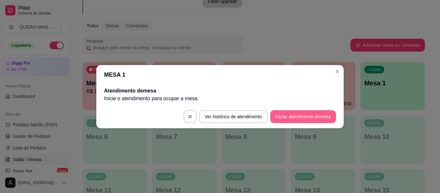
click at [294, 120] on button "Iniciar atendimento de mesa" at bounding box center [304, 116] width 66 height 13
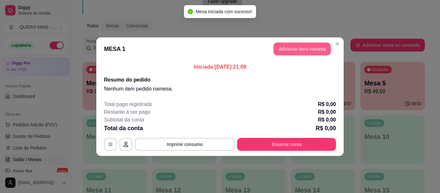
click at [293, 48] on button "Adicionar itens na mesa" at bounding box center [302, 49] width 57 height 13
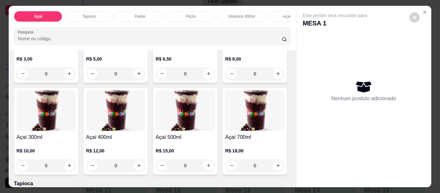
scroll to position [97, 0]
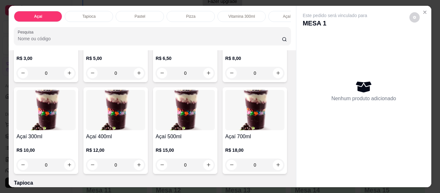
click at [225, 80] on div "0" at bounding box center [254, 73] width 59 height 13
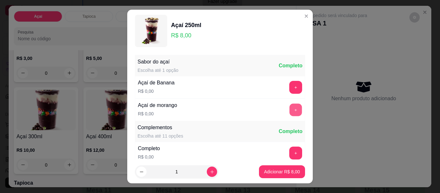
click at [290, 107] on button "+" at bounding box center [296, 110] width 13 height 13
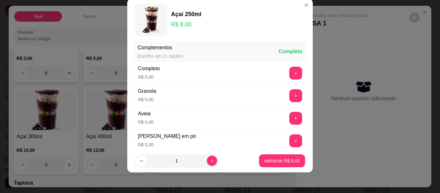
scroll to position [166, 0]
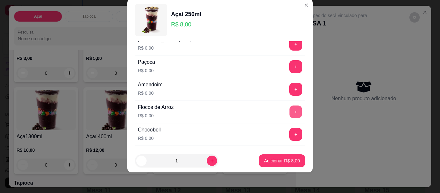
click at [290, 111] on button "+" at bounding box center [296, 112] width 13 height 13
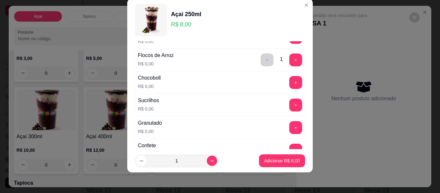
scroll to position [230, 0]
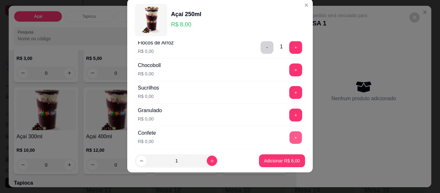
click at [286, 131] on div "Confete R$ 0,00 +" at bounding box center [220, 137] width 170 height 23
click at [290, 136] on button "+" at bounding box center [296, 138] width 13 height 13
click at [290, 116] on button "+" at bounding box center [296, 115] width 13 height 13
click at [290, 69] on button "+" at bounding box center [296, 70] width 13 height 13
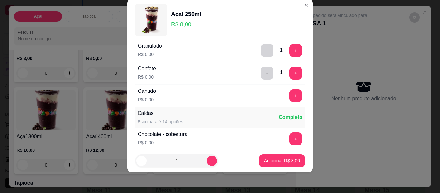
scroll to position [327, 0]
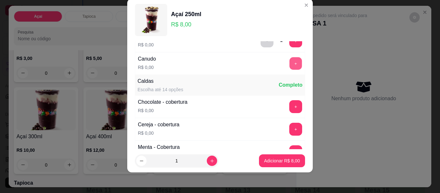
click at [290, 63] on button "+" at bounding box center [296, 63] width 13 height 13
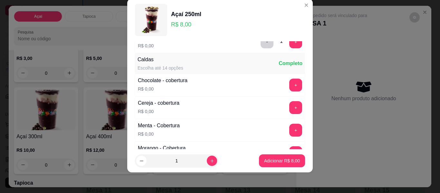
scroll to position [359, 0]
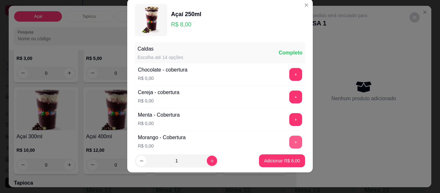
click at [290, 142] on button "+" at bounding box center [296, 142] width 13 height 13
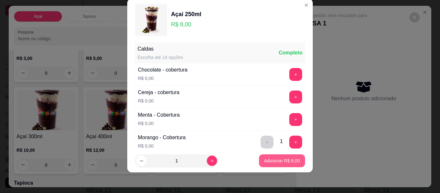
click at [281, 161] on p "Adicionar R$ 8,00" at bounding box center [282, 161] width 36 height 6
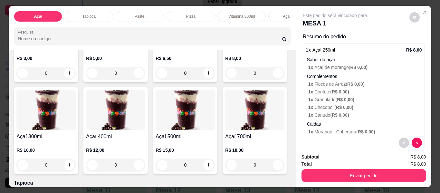
click at [225, 80] on div "0" at bounding box center [254, 73] width 59 height 13
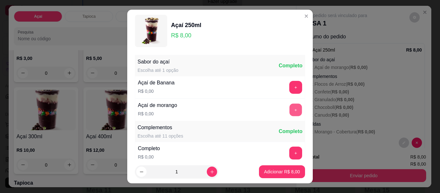
click at [290, 107] on button "+" at bounding box center [296, 110] width 13 height 13
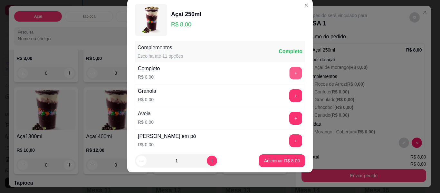
click at [290, 76] on button "+" at bounding box center [296, 73] width 13 height 13
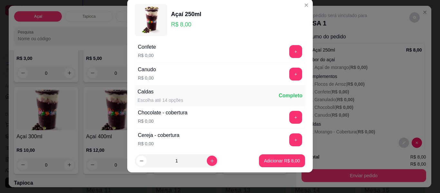
scroll to position [327, 0]
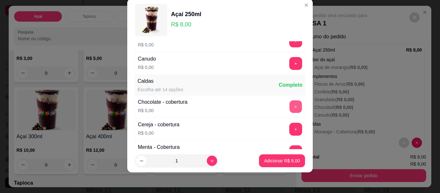
click at [290, 108] on button "+" at bounding box center [296, 107] width 13 height 13
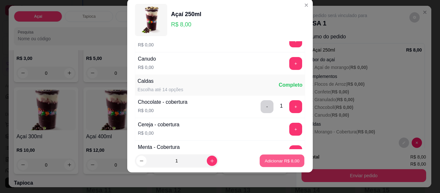
click at [272, 163] on p "Adicionar R$ 8,00" at bounding box center [282, 161] width 35 height 6
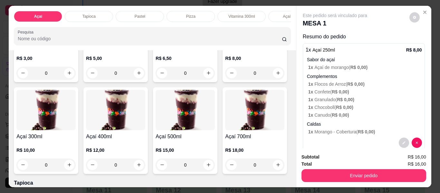
click at [225, 80] on div "0" at bounding box center [254, 73] width 59 height 13
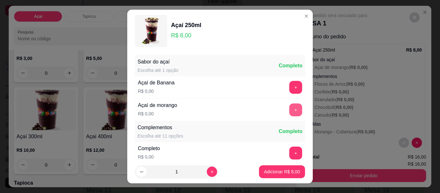
click at [290, 109] on button "+" at bounding box center [296, 110] width 13 height 13
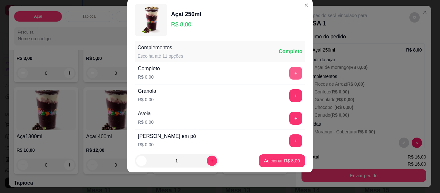
click at [290, 74] on button "+" at bounding box center [296, 73] width 13 height 13
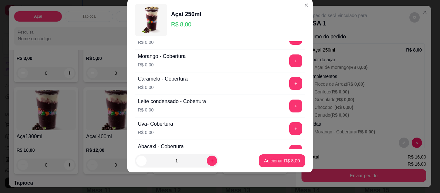
scroll to position [429, 0]
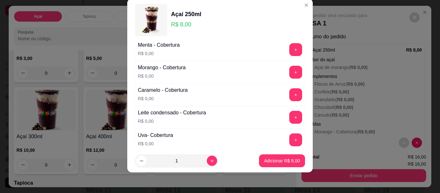
click at [290, 72] on button "+" at bounding box center [296, 72] width 13 height 13
click at [277, 163] on p "Adicionar R$ 8,00" at bounding box center [282, 161] width 36 height 6
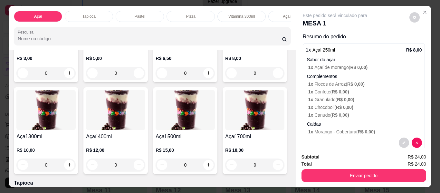
scroll to position [0, 0]
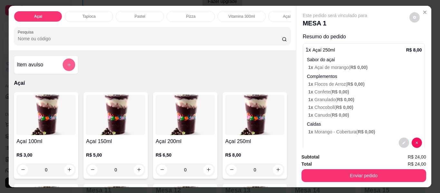
click at [69, 67] on icon "add-separate-item" at bounding box center [69, 65] width 5 height 5
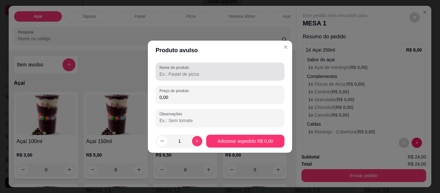
click at [187, 75] on input "Nome do produto" at bounding box center [220, 74] width 121 height 6
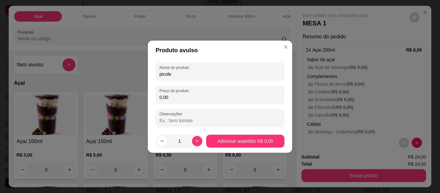
type input "picole"
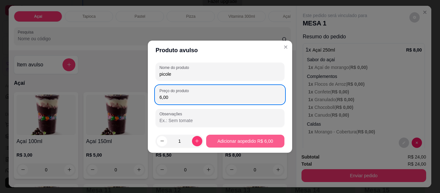
type input "6,00"
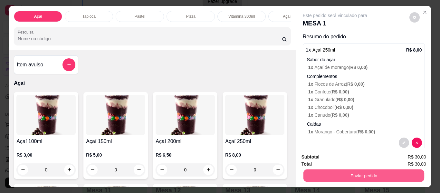
click at [337, 177] on button "Enviar pedido" at bounding box center [363, 176] width 121 height 13
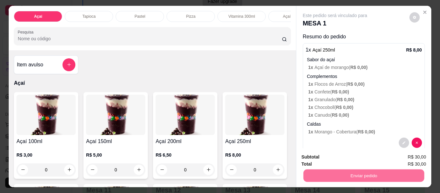
click at [325, 159] on button "Não registrar e enviar pedido" at bounding box center [342, 157] width 65 height 12
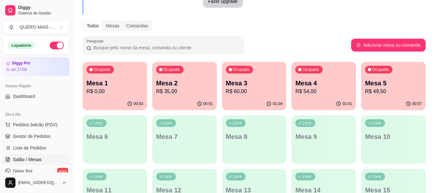
click at [114, 96] on div "Ocupada Mesa 1 R$ 0,00" at bounding box center [115, 80] width 64 height 36
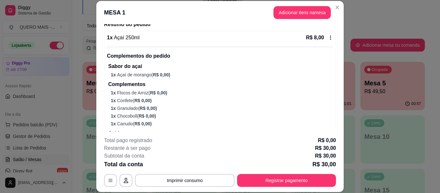
scroll to position [97, 0]
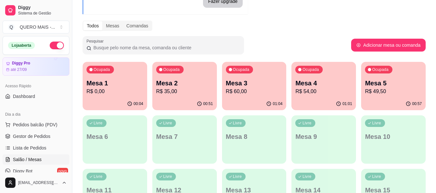
click at [233, 96] on div "Ocupada Mesa 3 R$ 60,00" at bounding box center [254, 80] width 64 height 36
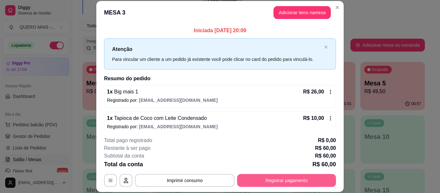
click at [276, 181] on button "Registrar pagamento" at bounding box center [286, 180] width 99 height 13
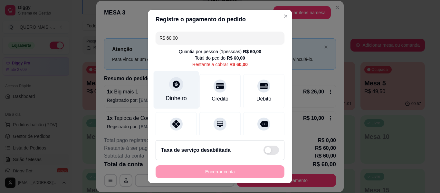
click at [170, 95] on div "Dinheiro" at bounding box center [176, 98] width 21 height 8
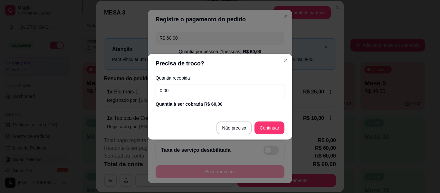
click at [185, 88] on input "0,00" at bounding box center [220, 90] width 129 height 13
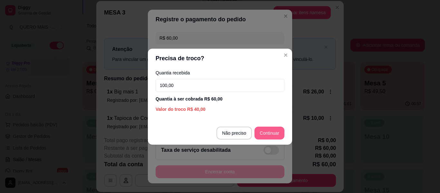
type input "100,00"
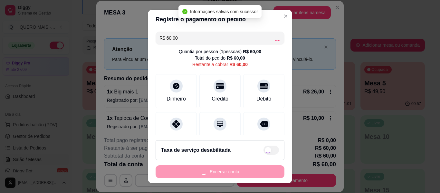
type input "R$ 0,00"
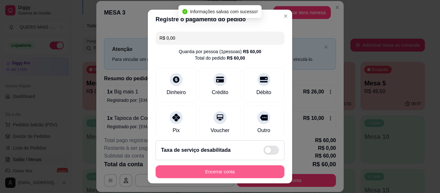
click at [212, 174] on button "Encerrar conta" at bounding box center [220, 171] width 129 height 13
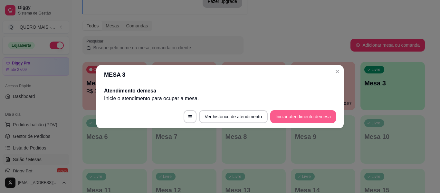
click at [278, 123] on footer "Ver histórico de atendimento Iniciar atendimento de mesa" at bounding box center [220, 116] width 248 height 23
click at [285, 115] on button "Iniciar atendimento de mesa" at bounding box center [304, 116] width 64 height 13
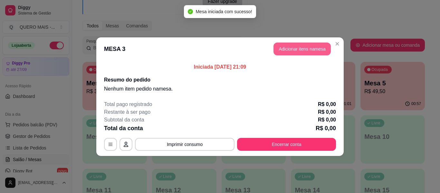
click at [295, 52] on button "Adicionar itens na mesa" at bounding box center [302, 49] width 57 height 13
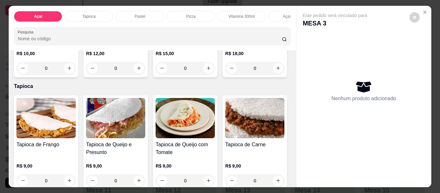
scroll to position [290, 0]
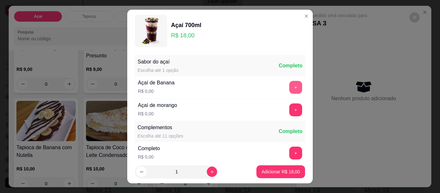
click at [290, 87] on button "+" at bounding box center [296, 87] width 13 height 13
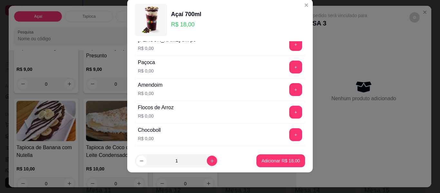
scroll to position [166, 0]
click at [290, 113] on button "+" at bounding box center [296, 111] width 13 height 13
click at [290, 71] on button "+" at bounding box center [296, 67] width 13 height 13
click at [290, 89] on button "+" at bounding box center [296, 89] width 13 height 13
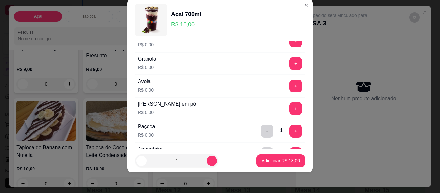
click at [290, 108] on button "+" at bounding box center [296, 108] width 13 height 13
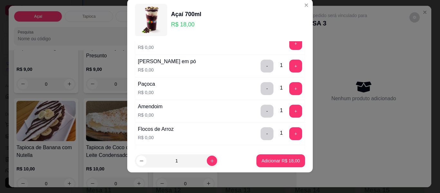
scroll to position [262, 0]
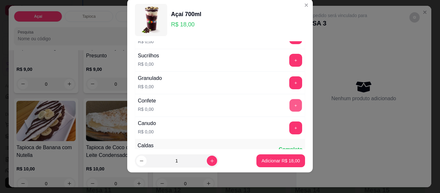
click at [290, 107] on button "+" at bounding box center [296, 105] width 13 height 13
click at [290, 130] on button "+" at bounding box center [296, 128] width 13 height 13
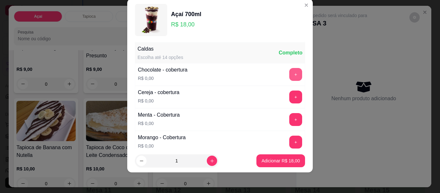
click at [290, 72] on button "+" at bounding box center [296, 74] width 13 height 13
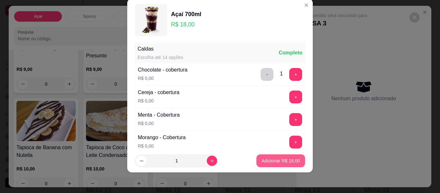
click at [284, 165] on button "Adicionar R$ 18,00" at bounding box center [281, 160] width 49 height 13
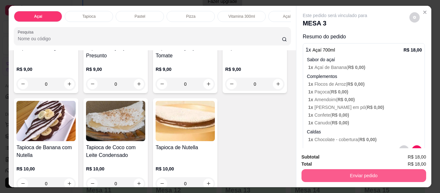
click at [372, 177] on button "Enviar pedido" at bounding box center [364, 175] width 125 height 13
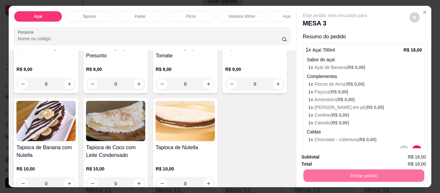
click at [323, 159] on button "Não registrar e enviar pedido" at bounding box center [342, 157] width 67 height 12
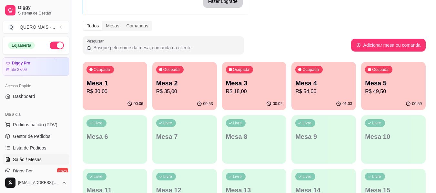
click at [106, 100] on div "00:06" at bounding box center [115, 104] width 64 height 13
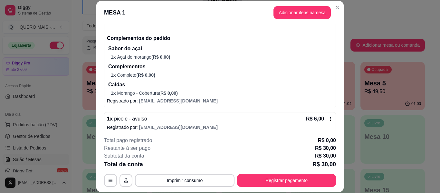
scroll to position [307, 0]
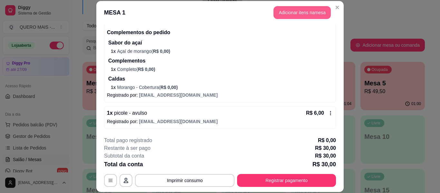
click at [287, 14] on button "Adicionar itens na mesa" at bounding box center [302, 12] width 57 height 13
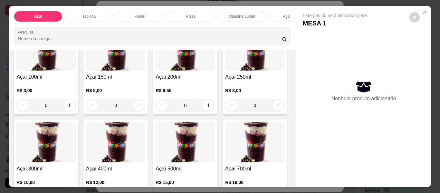
scroll to position [97, 0]
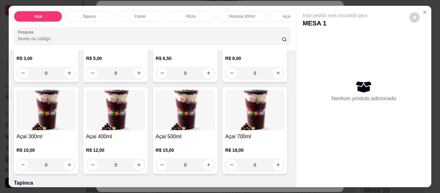
click at [204, 77] on div "0" at bounding box center [185, 73] width 59 height 13
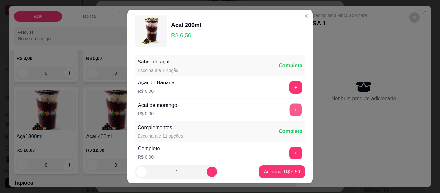
click at [290, 114] on button "+" at bounding box center [296, 110] width 13 height 13
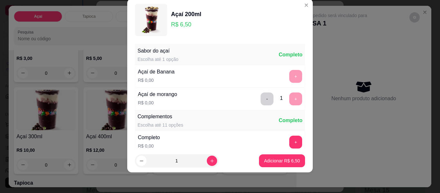
scroll to position [69, 0]
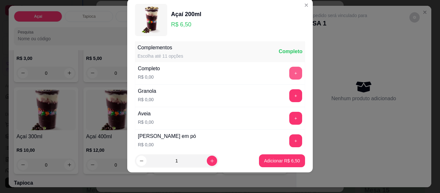
click at [290, 74] on button "+" at bounding box center [296, 73] width 13 height 13
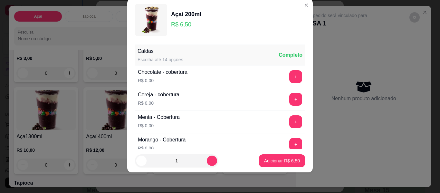
scroll to position [359, 0]
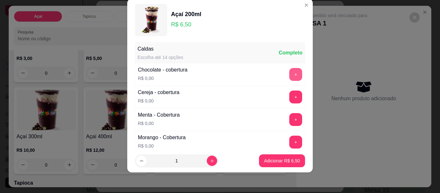
click at [290, 75] on button "+" at bounding box center [296, 74] width 13 height 13
click at [272, 164] on button "Adicionar R$ 6,50" at bounding box center [282, 160] width 46 height 13
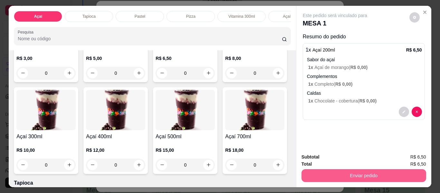
click at [355, 173] on button "Enviar pedido" at bounding box center [364, 175] width 125 height 13
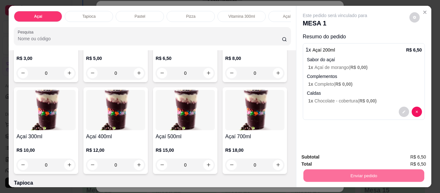
click at [335, 157] on button "Não registrar e enviar pedido" at bounding box center [342, 157] width 65 height 12
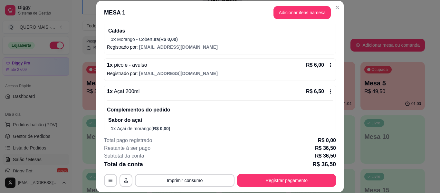
scroll to position [406, 0]
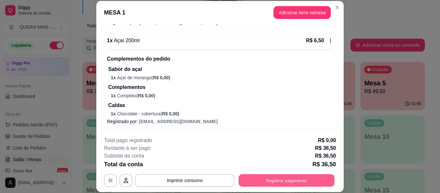
click at [259, 181] on button "Registrar pagamento" at bounding box center [287, 180] width 96 height 13
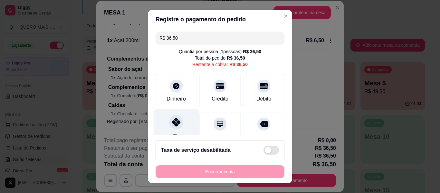
click at [172, 122] on icon at bounding box center [176, 122] width 8 height 8
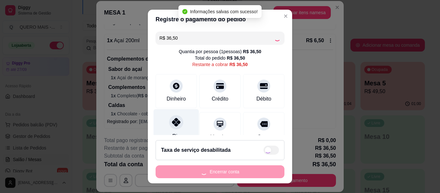
type input "R$ 0,00"
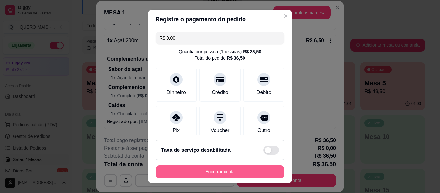
click at [209, 176] on button "Encerrar conta" at bounding box center [220, 171] width 129 height 13
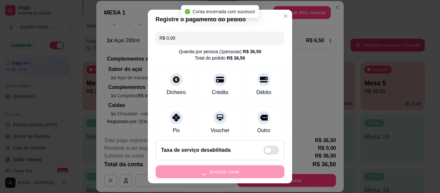
scroll to position [0, 0]
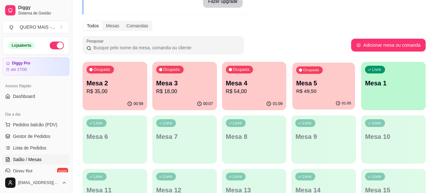
click at [324, 95] on p "R$ 49,50" at bounding box center [323, 91] width 55 height 7
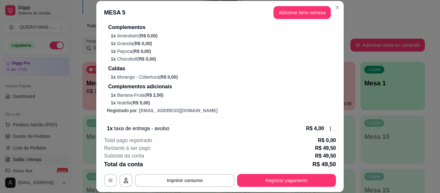
scroll to position [195, 0]
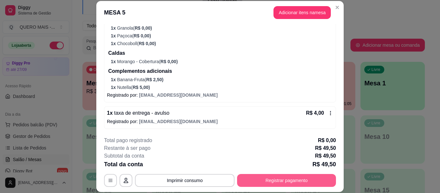
click at [264, 181] on button "Registrar pagamento" at bounding box center [286, 180] width 99 height 13
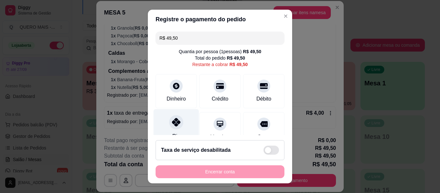
click at [173, 118] on div at bounding box center [176, 122] width 14 height 14
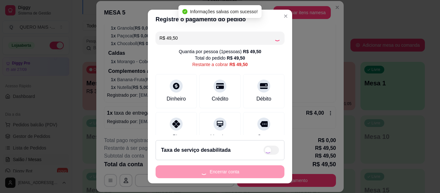
type input "R$ 0,00"
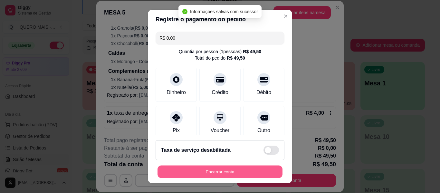
click at [205, 171] on button "Encerrar conta" at bounding box center [220, 172] width 125 height 13
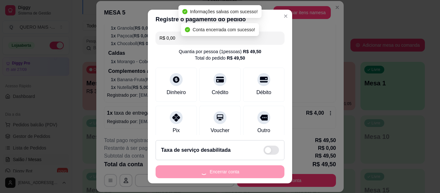
scroll to position [0, 0]
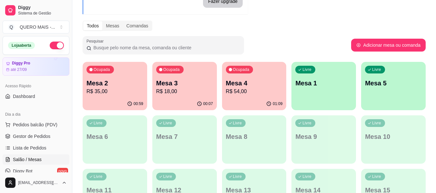
click at [257, 94] on p "R$ 54,00" at bounding box center [254, 92] width 57 height 8
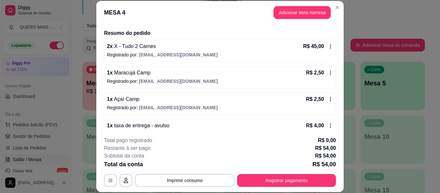
scroll to position [58, 0]
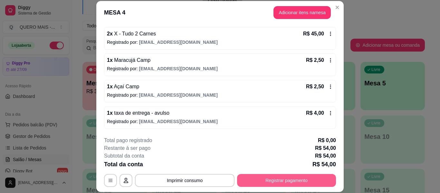
click at [274, 181] on button "Registrar pagamento" at bounding box center [286, 180] width 99 height 13
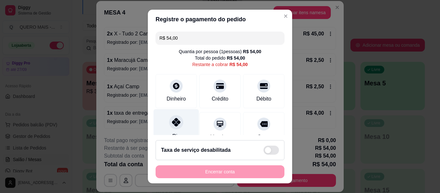
click at [169, 124] on div at bounding box center [176, 122] width 14 height 14
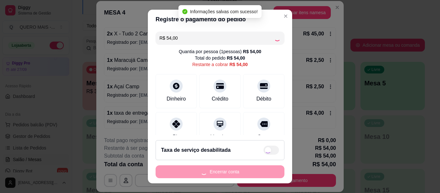
type input "R$ 0,00"
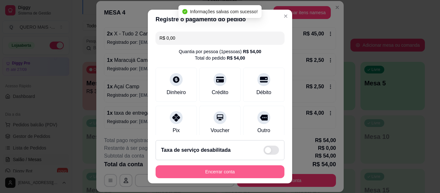
click at [190, 174] on button "Encerrar conta" at bounding box center [220, 171] width 129 height 13
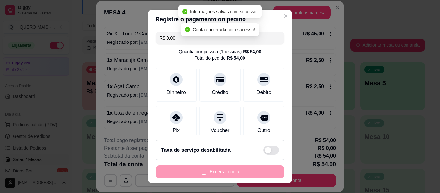
scroll to position [0, 0]
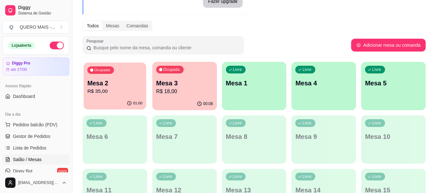
click at [105, 82] on p "Mesa 2" at bounding box center [114, 83] width 55 height 9
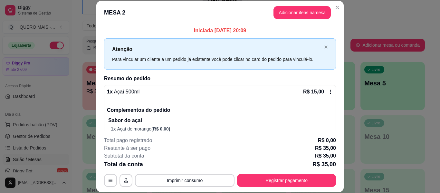
scroll to position [20, 0]
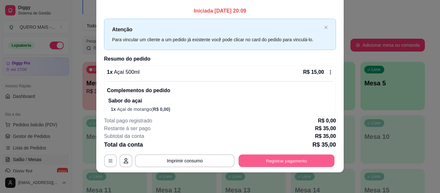
click at [268, 159] on button "Registrar pagamento" at bounding box center [287, 161] width 96 height 13
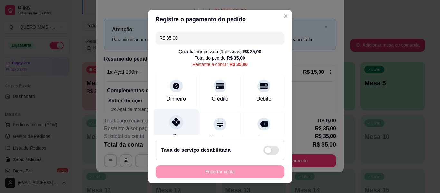
click at [173, 125] on icon at bounding box center [176, 122] width 8 height 8
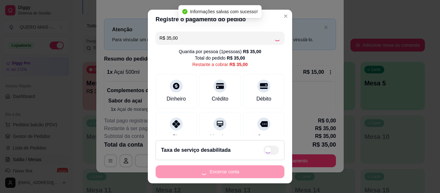
type input "R$ 0,00"
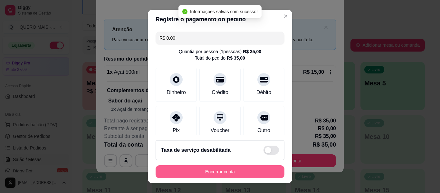
click at [201, 171] on button "Encerrar conta" at bounding box center [220, 171] width 129 height 13
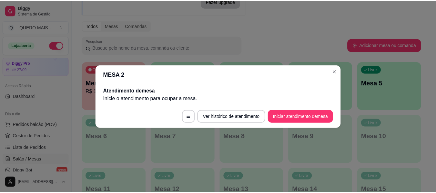
scroll to position [0, 0]
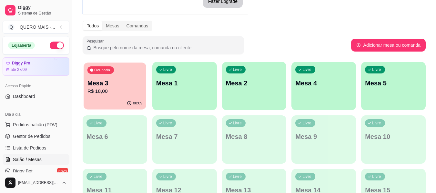
click at [101, 107] on div "00:09" at bounding box center [115, 103] width 63 height 12
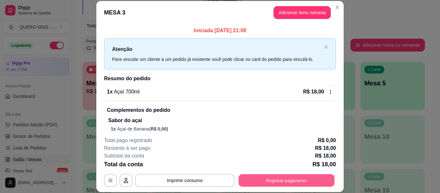
click at [292, 182] on button "Registrar pagamento" at bounding box center [287, 180] width 96 height 13
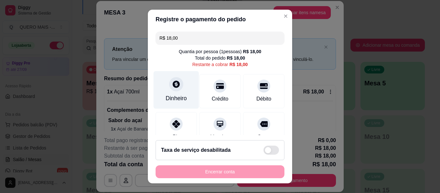
click at [156, 86] on div "Dinheiro" at bounding box center [176, 90] width 45 height 38
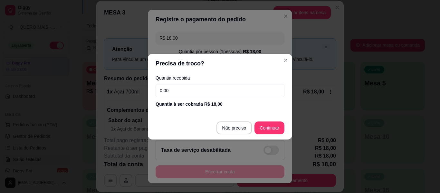
click at [198, 91] on input "0,00" at bounding box center [220, 90] width 129 height 13
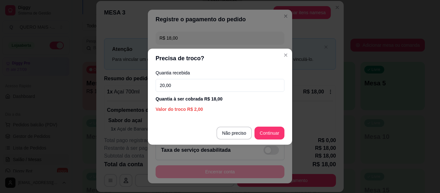
type input "20,00"
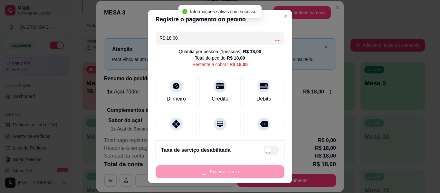
type input "R$ 0,00"
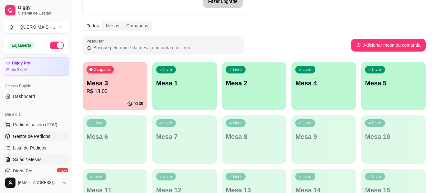
click at [49, 133] on link "Gestor de Pedidos" at bounding box center [36, 136] width 67 height 10
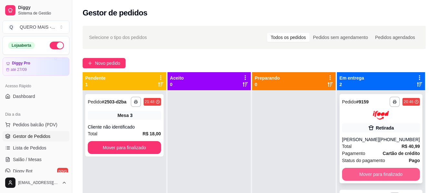
click at [370, 176] on button "Mover para finalizado" at bounding box center [381, 174] width 78 height 13
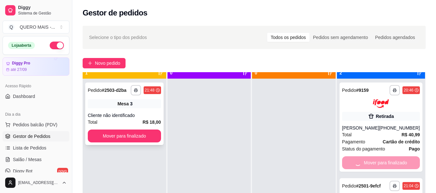
scroll to position [18, 0]
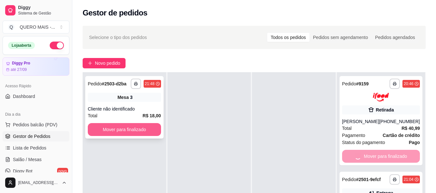
click at [128, 128] on button "Mover para finalizado" at bounding box center [124, 129] width 73 height 13
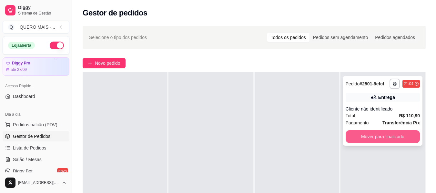
click at [364, 136] on button "Mover para finalizado" at bounding box center [382, 136] width 74 height 13
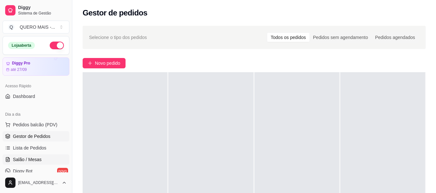
click at [18, 160] on span "Salão / Mesas" at bounding box center [27, 159] width 29 height 6
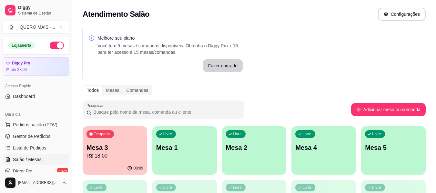
click at [123, 162] on div "Ocupada Mesa 3 R$ 18,00" at bounding box center [115, 144] width 64 height 36
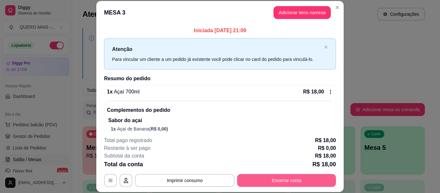
click at [287, 181] on button "Encerrar conta" at bounding box center [286, 180] width 99 height 13
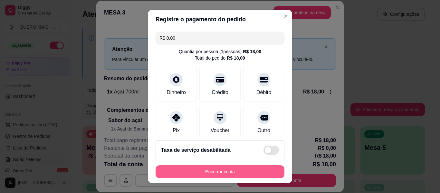
click at [256, 173] on button "Encerrar conta" at bounding box center [220, 171] width 129 height 13
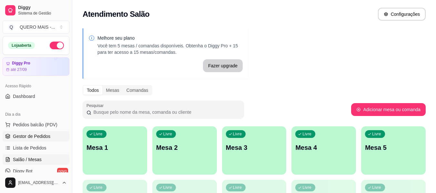
click at [34, 138] on span "Gestor de Pedidos" at bounding box center [31, 136] width 37 height 6
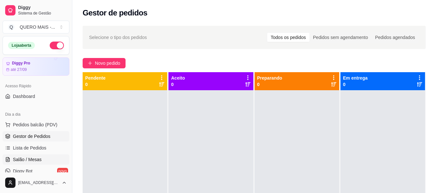
click at [26, 160] on span "Salão / Mesas" at bounding box center [27, 159] width 29 height 6
